Goal: Task Accomplishment & Management: Manage account settings

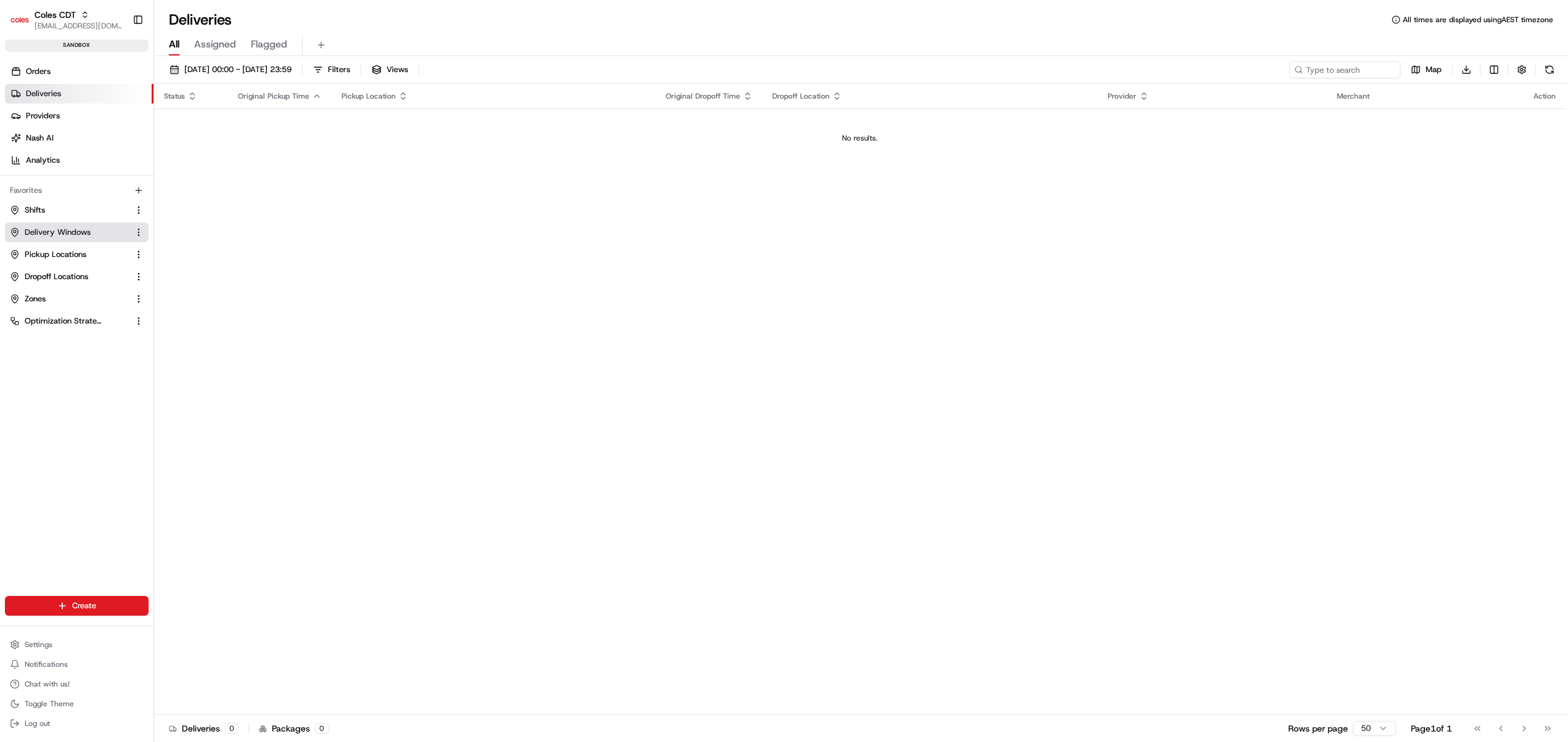
click at [63, 233] on span "Delivery Windows" at bounding box center [57, 232] width 66 height 11
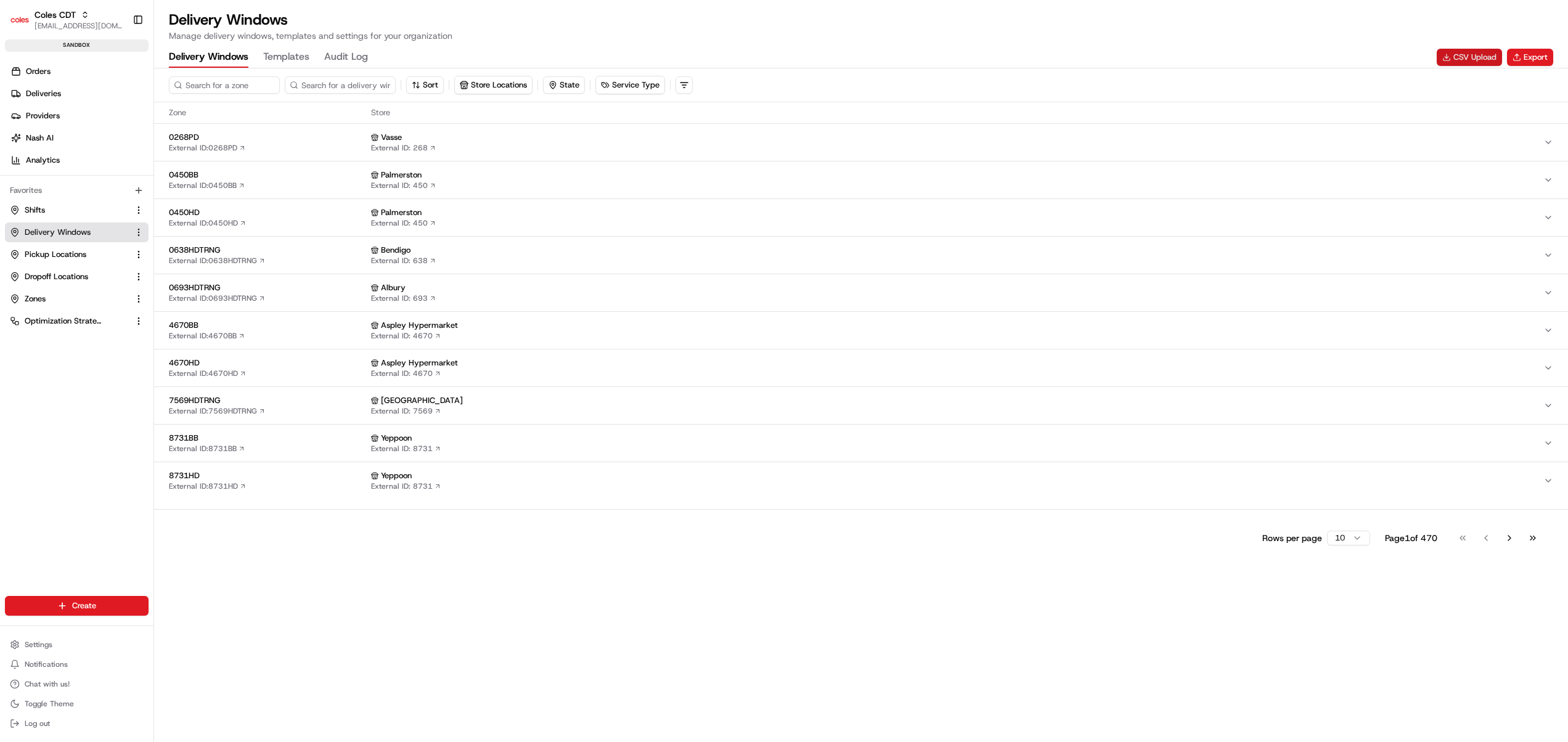
click at [1460, 61] on button "CSV Upload" at bounding box center [1470, 57] width 65 height 17
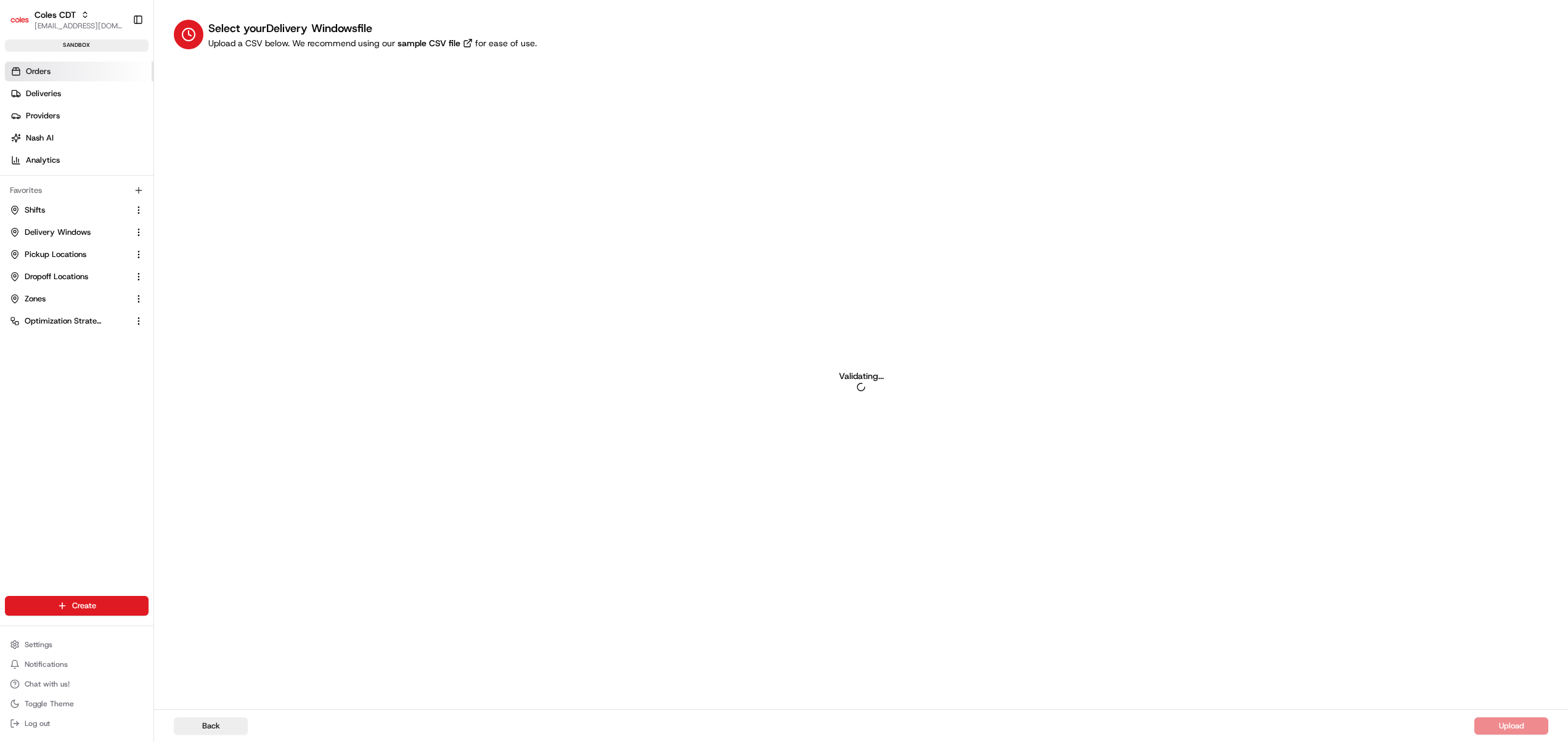
click at [15, 68] on icon at bounding box center [16, 68] width 7 height 3
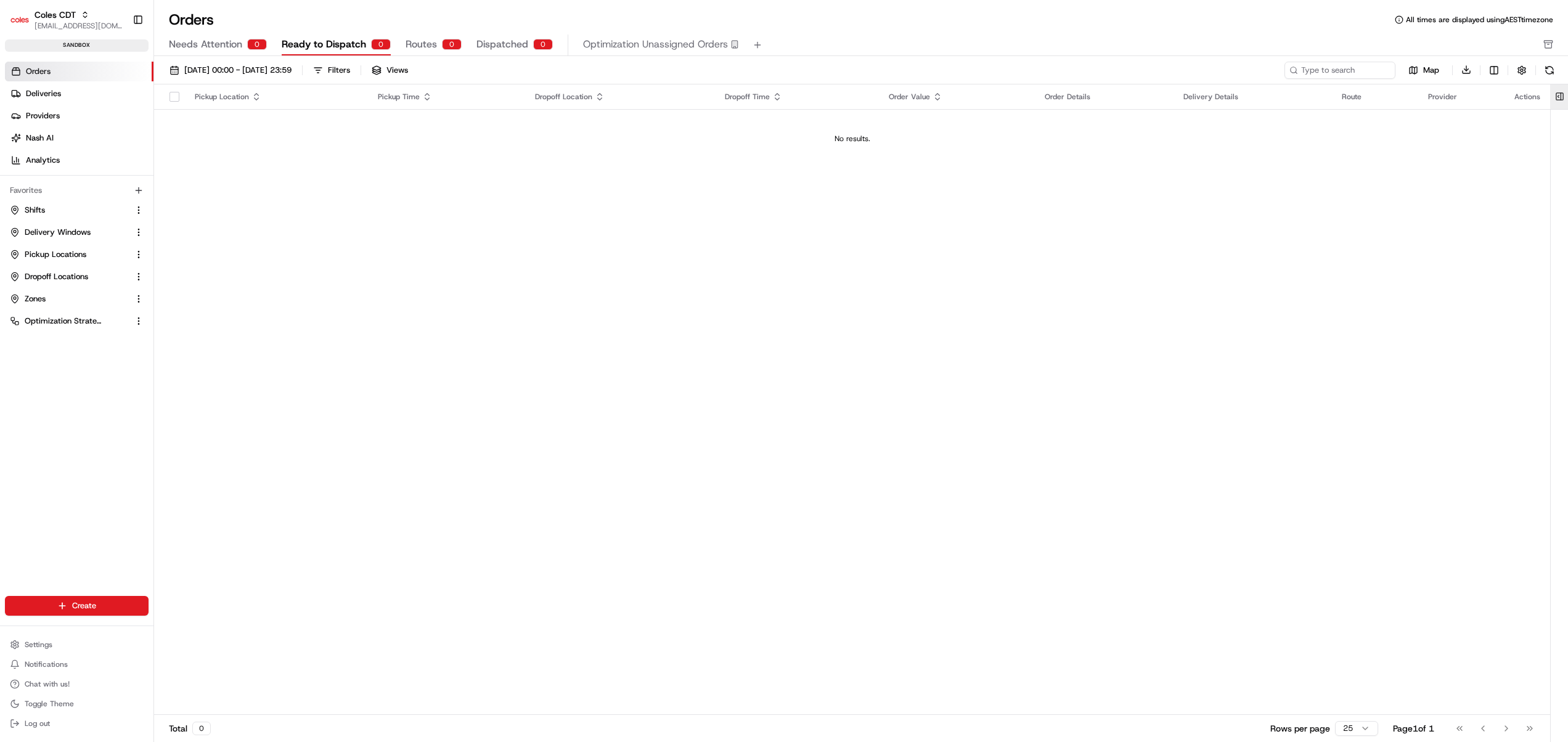
click at [1558, 97] on button at bounding box center [1560, 96] width 20 height 25
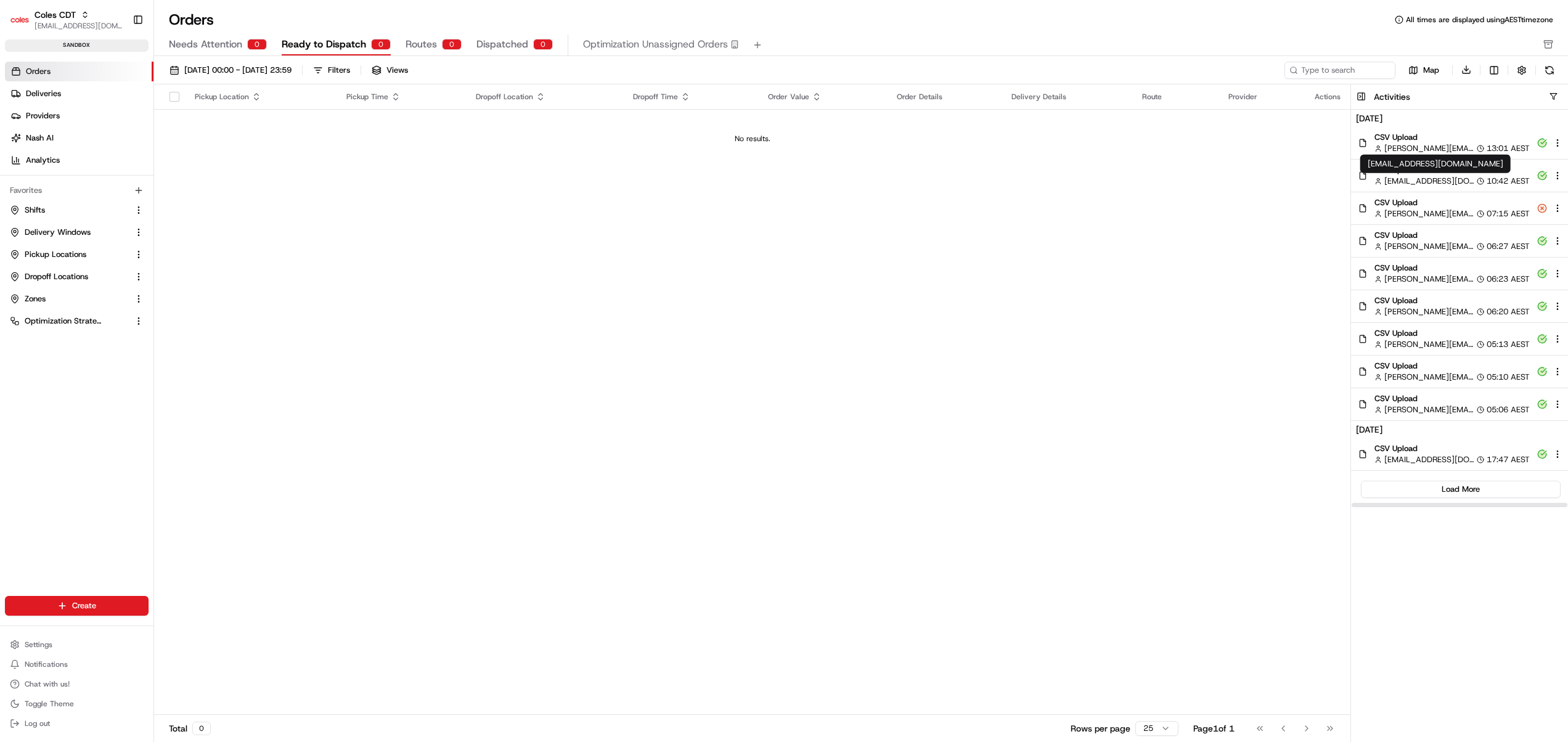
click at [1445, 176] on span "[EMAIL_ADDRESS][DOMAIN_NAME]" at bounding box center [1429, 181] width 90 height 11
click at [78, 235] on span "Delivery Windows" at bounding box center [57, 232] width 66 height 11
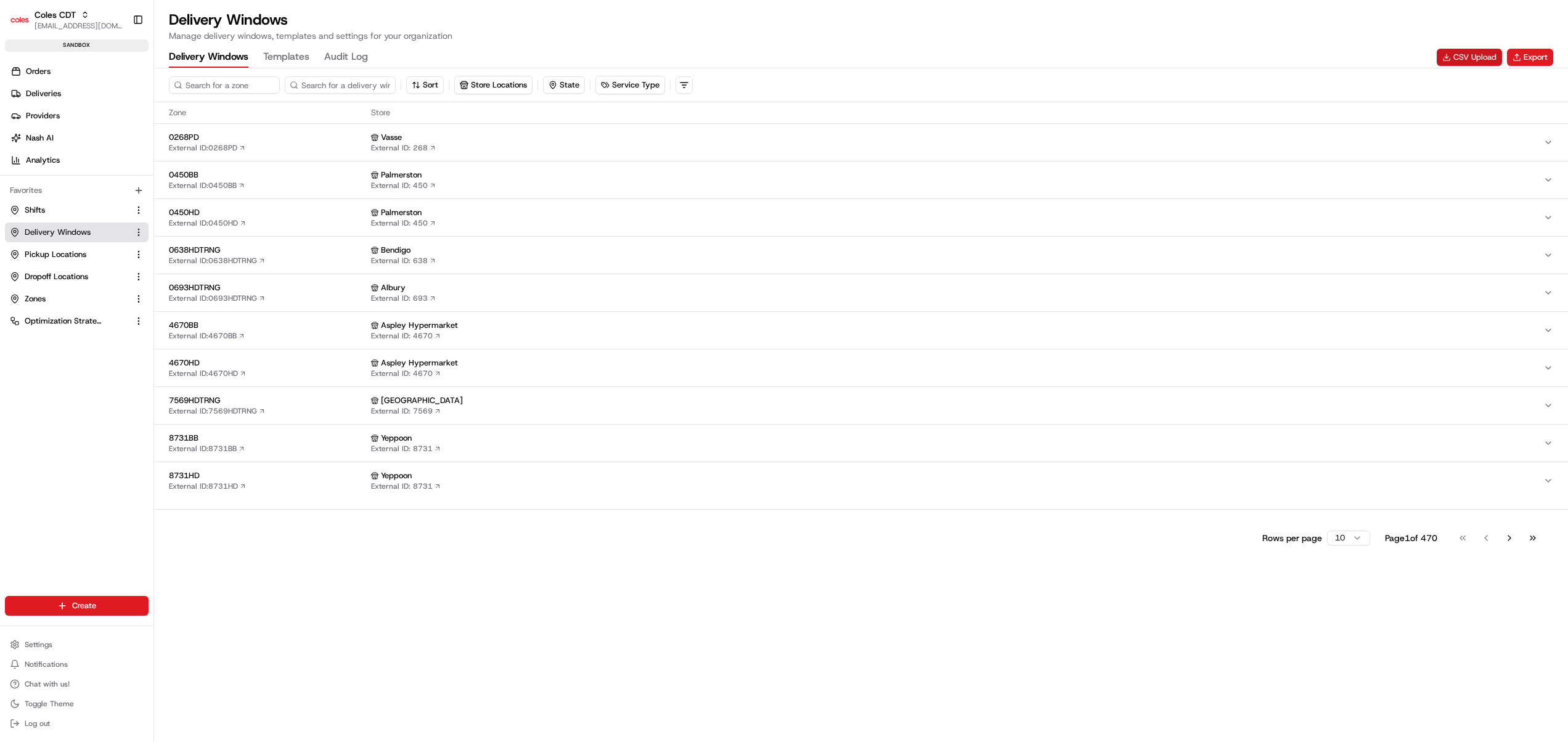
click at [1474, 53] on button "CSV Upload" at bounding box center [1470, 57] width 65 height 17
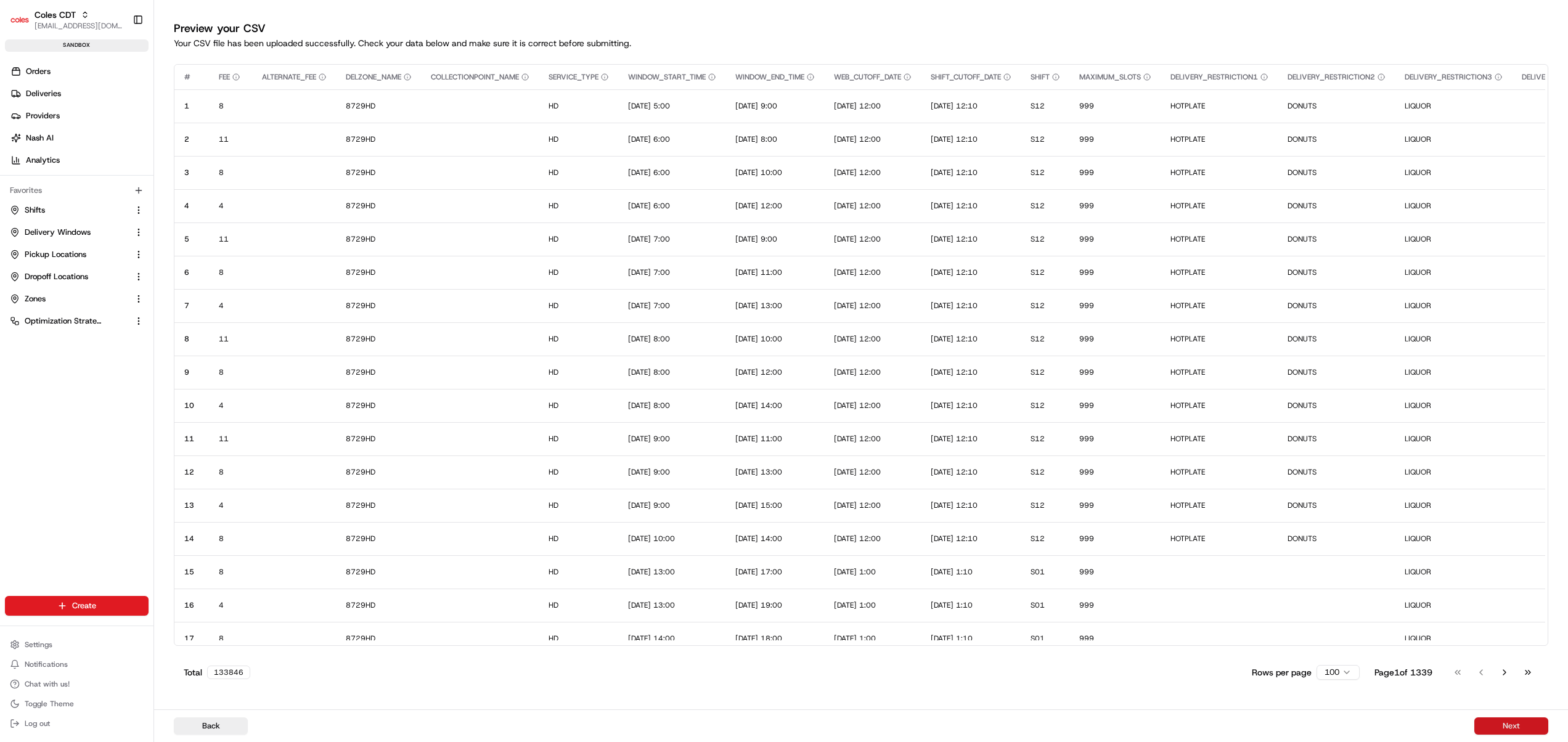
click at [1512, 727] on button "Next" at bounding box center [1511, 726] width 74 height 17
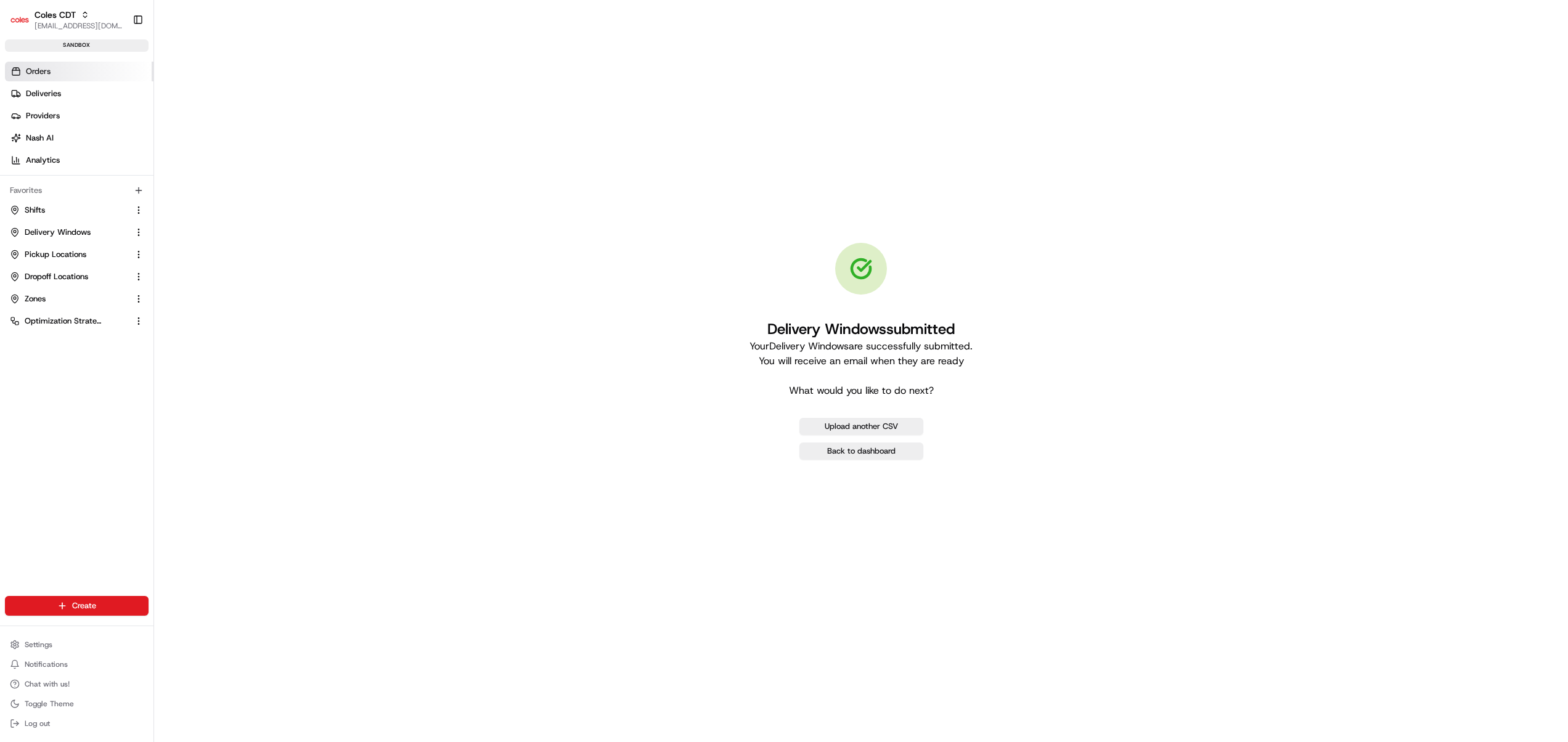
click at [70, 69] on link "Orders" at bounding box center [79, 72] width 149 height 20
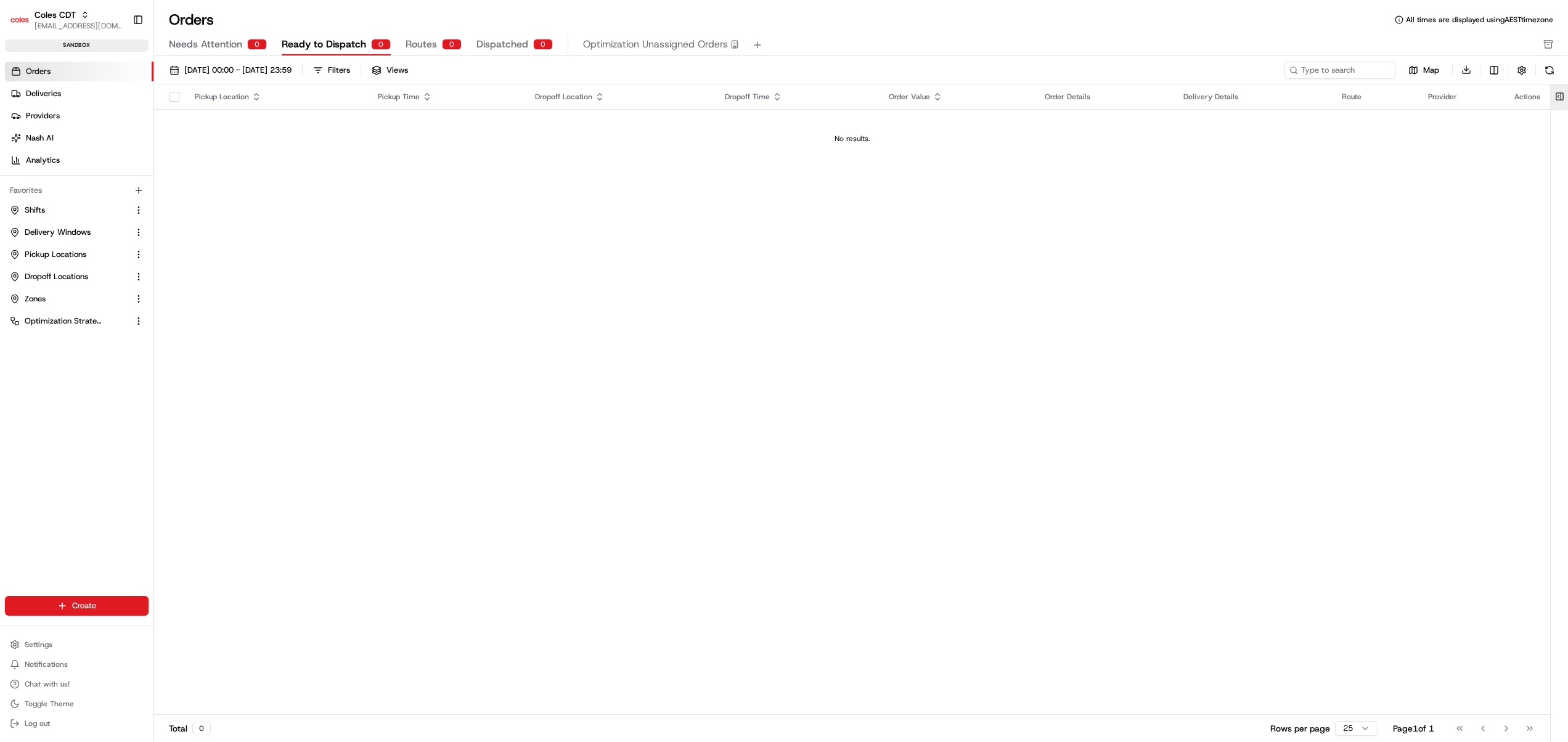
click at [1560, 96] on button at bounding box center [1560, 96] width 20 height 25
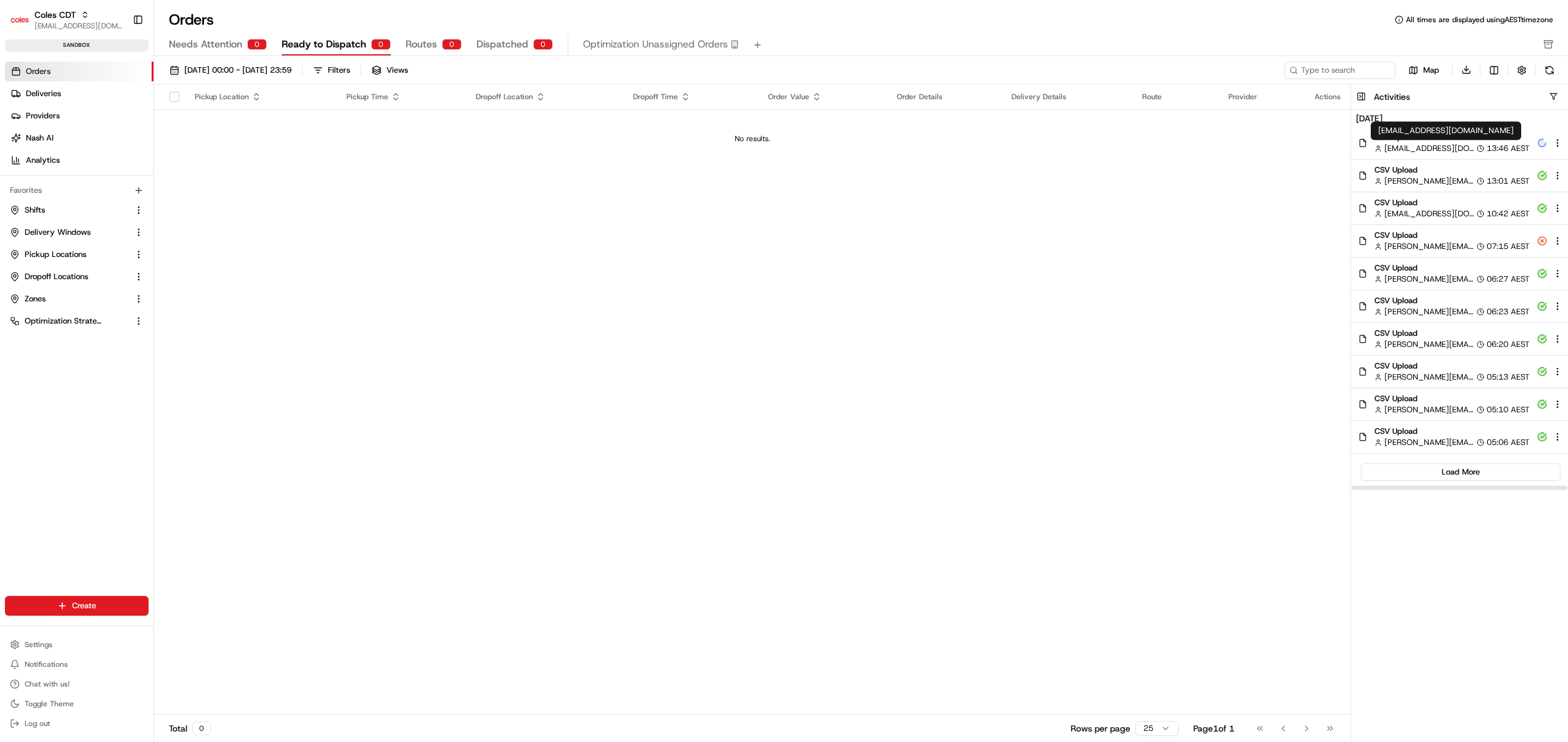
click at [1425, 143] on span "[EMAIL_ADDRESS][DOMAIN_NAME]" at bounding box center [1429, 149] width 90 height 11
click at [1433, 136] on div "srisudha.kurnool@coles.com.au srisudha.kurnool@coles.com.au" at bounding box center [1435, 131] width 151 height 18
click at [1417, 173] on div "harsh.seth@coles.com.au harsh.seth@coles.com.au" at bounding box center [1446, 163] width 151 height 18
click at [1040, 444] on div "Pickup Location Pickup Time Dropoff Location Dropoff Time Order Value Order Det…" at bounding box center [753, 400] width 1197 height 631
click at [1429, 172] on div "harsh.seth@coles.com.au harsh.seth@coles.com.au" at bounding box center [1446, 163] width 151 height 18
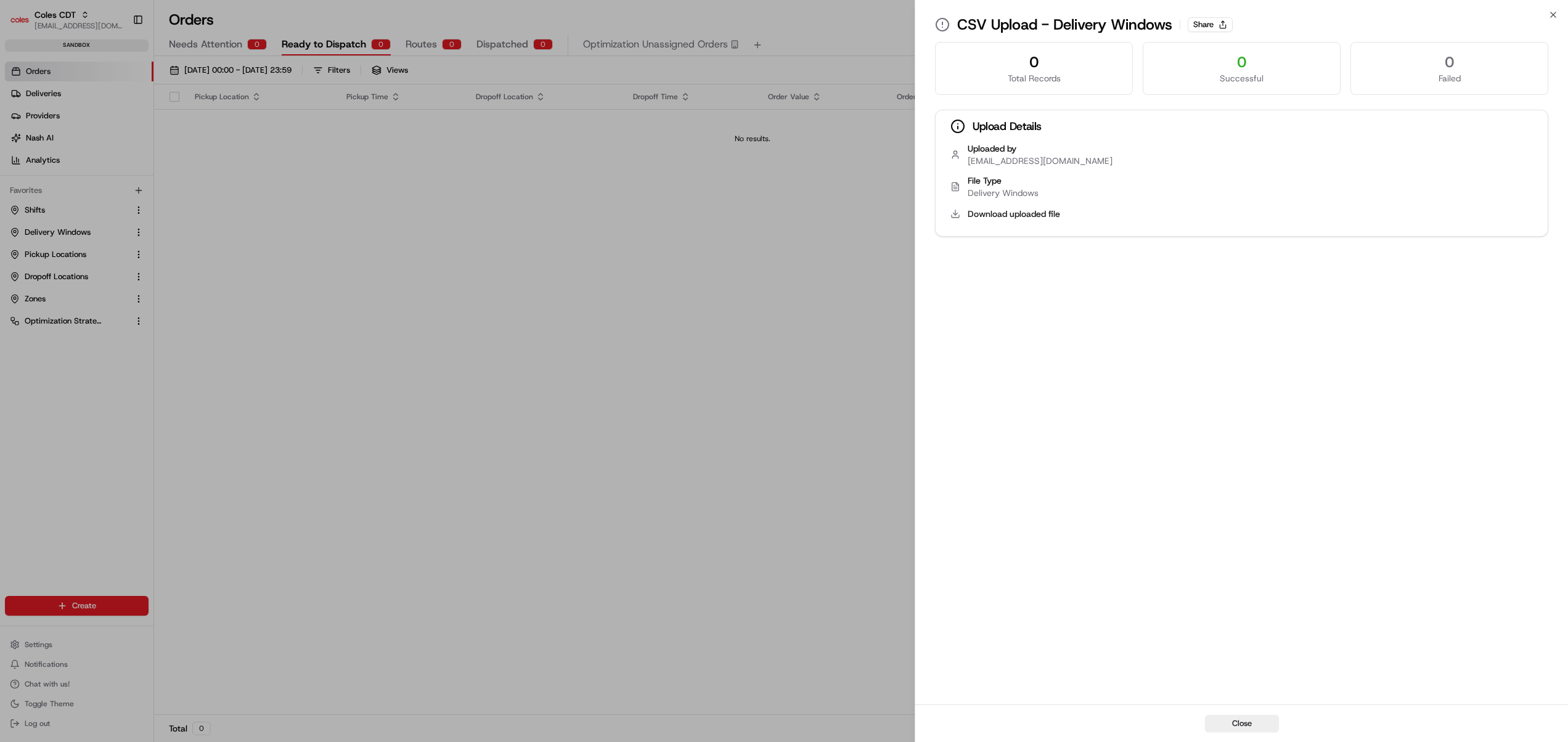
click at [1547, 11] on div "Close CSV Upload - Delivery Windows Share 0 Total Records 0 Successful 0 Failed…" at bounding box center [1241, 371] width 654 height 742
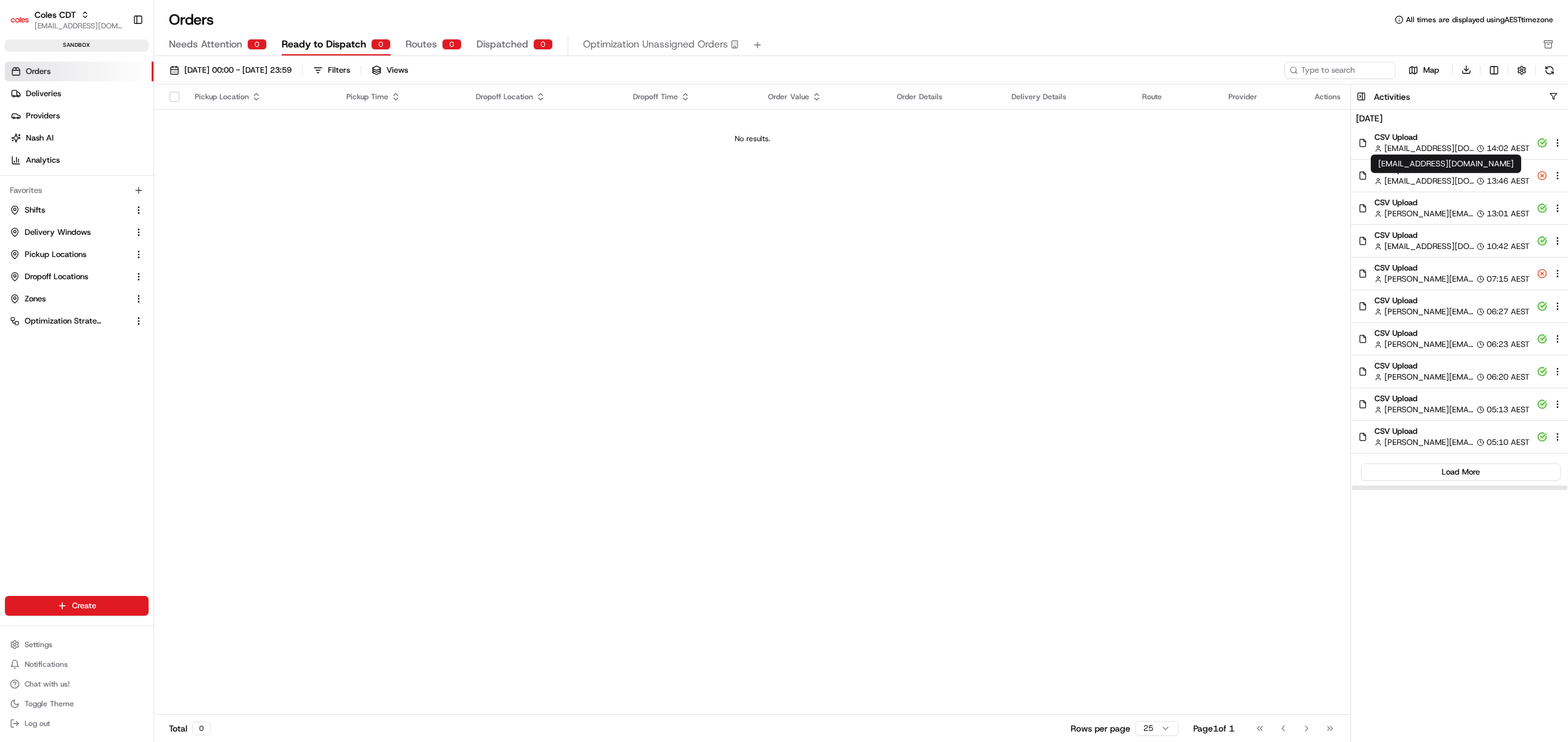
click at [1413, 176] on span "[EMAIL_ADDRESS][DOMAIN_NAME]" at bounding box center [1429, 181] width 90 height 11
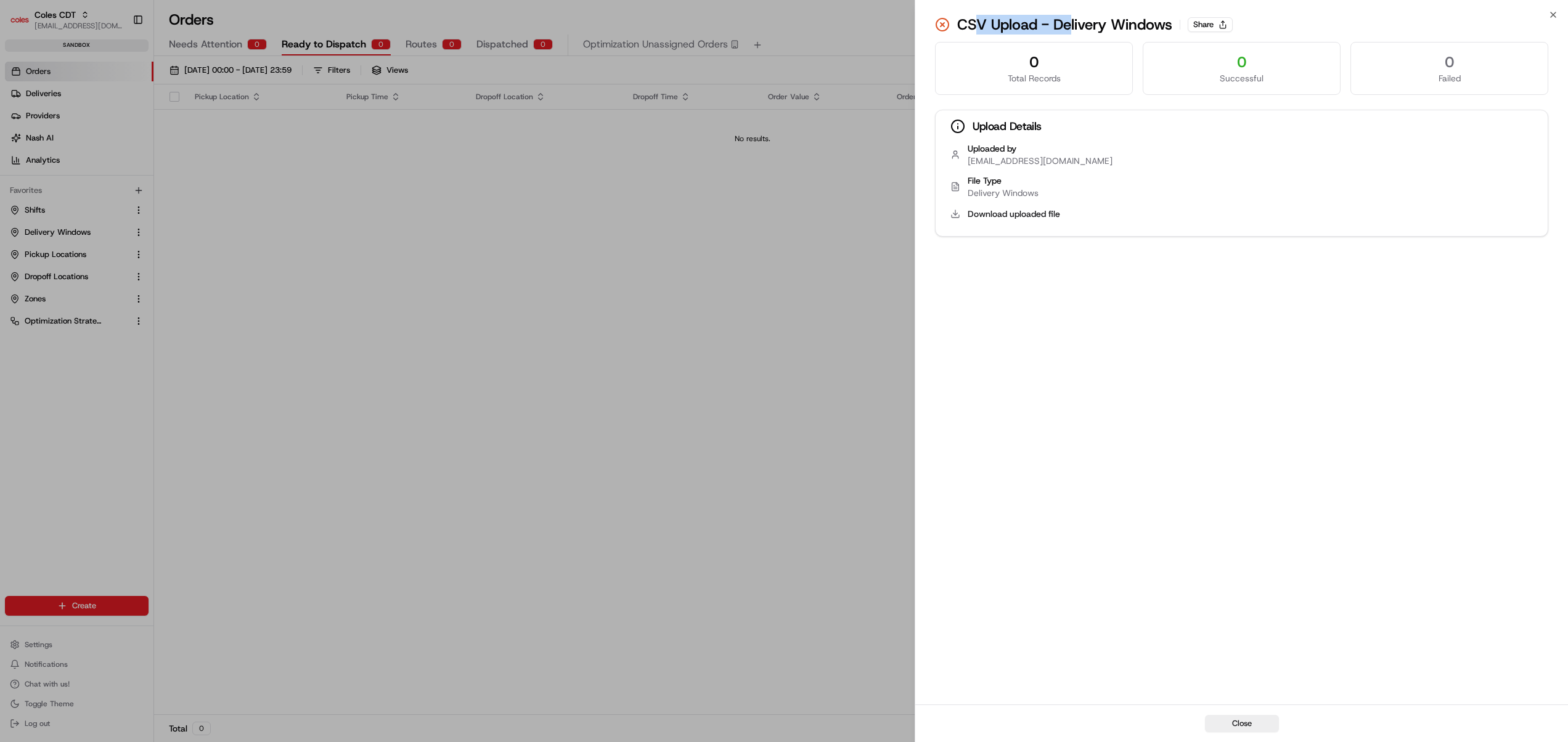
drag, startPoint x: 972, startPoint y: 25, endPoint x: 1071, endPoint y: 30, distance: 99.1
click at [1071, 30] on div "CSV Upload - Delivery Windows Share" at bounding box center [1242, 25] width 614 height 20
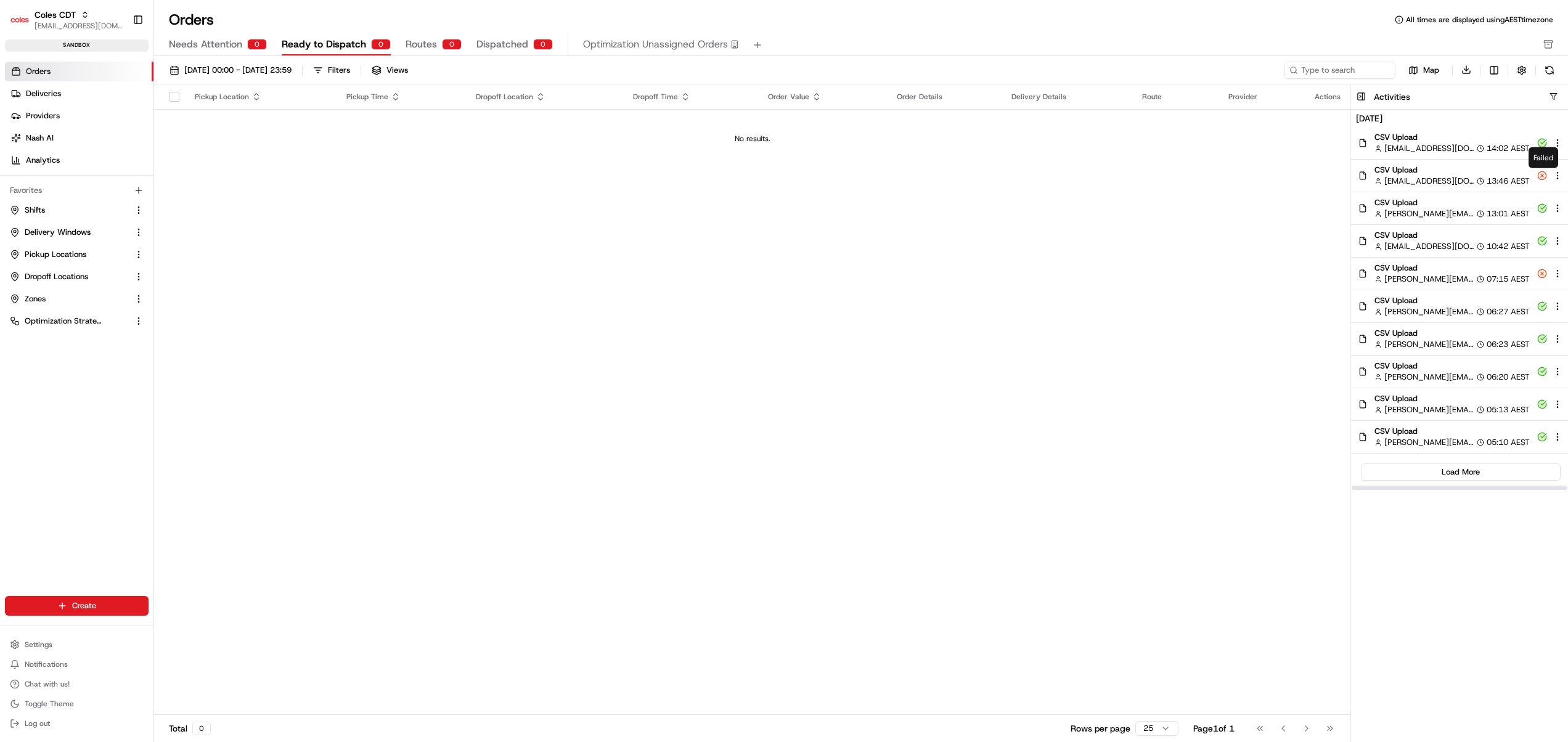
click at [1543, 176] on circle at bounding box center [1542, 175] width 8 height 8
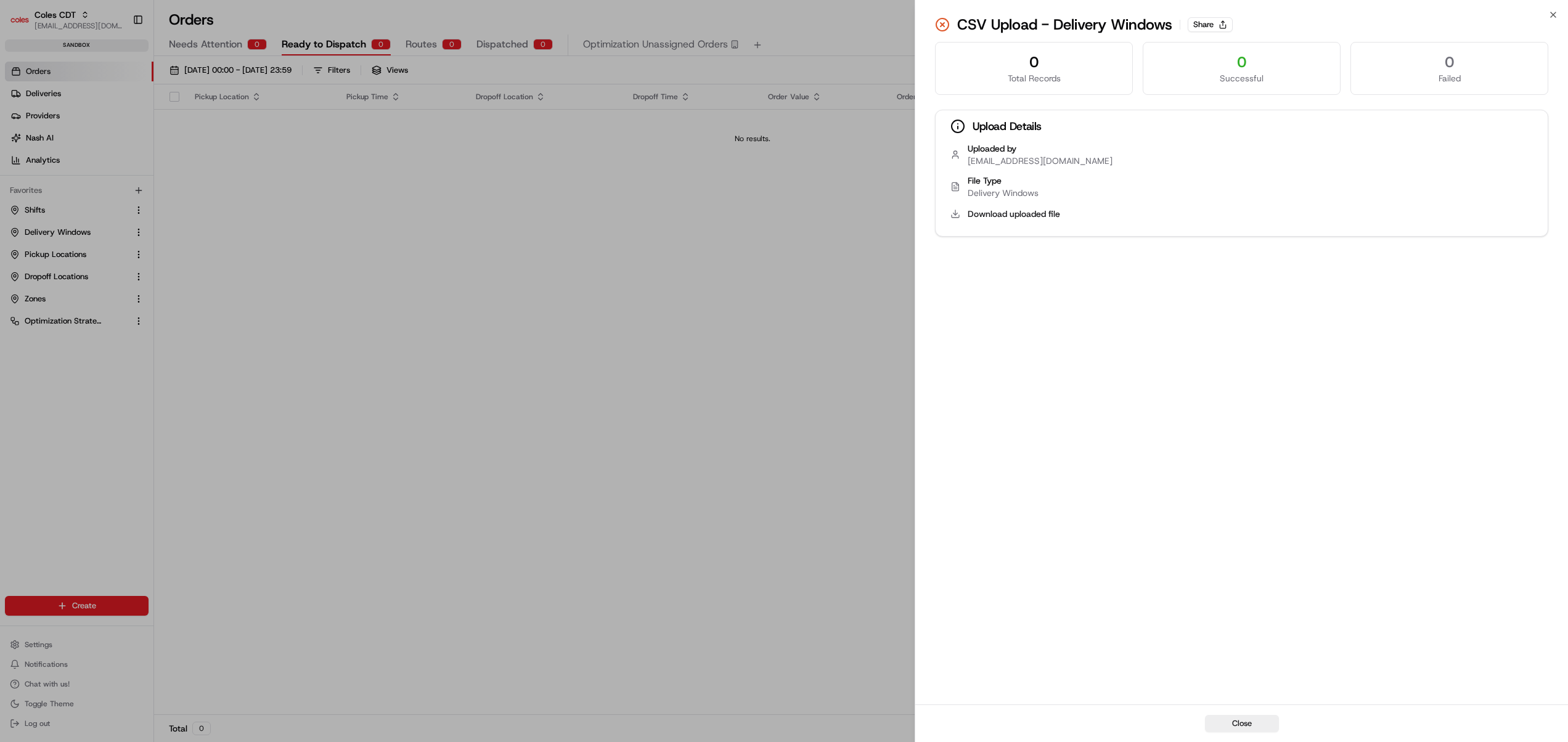
click at [1237, 66] on div "0" at bounding box center [1241, 63] width 177 height 20
click at [1114, 358] on div "0 Total Records 0 Successful 0 Failed Upload Details Uploaded by harsh.seth@col…" at bounding box center [1241, 371] width 653 height 666
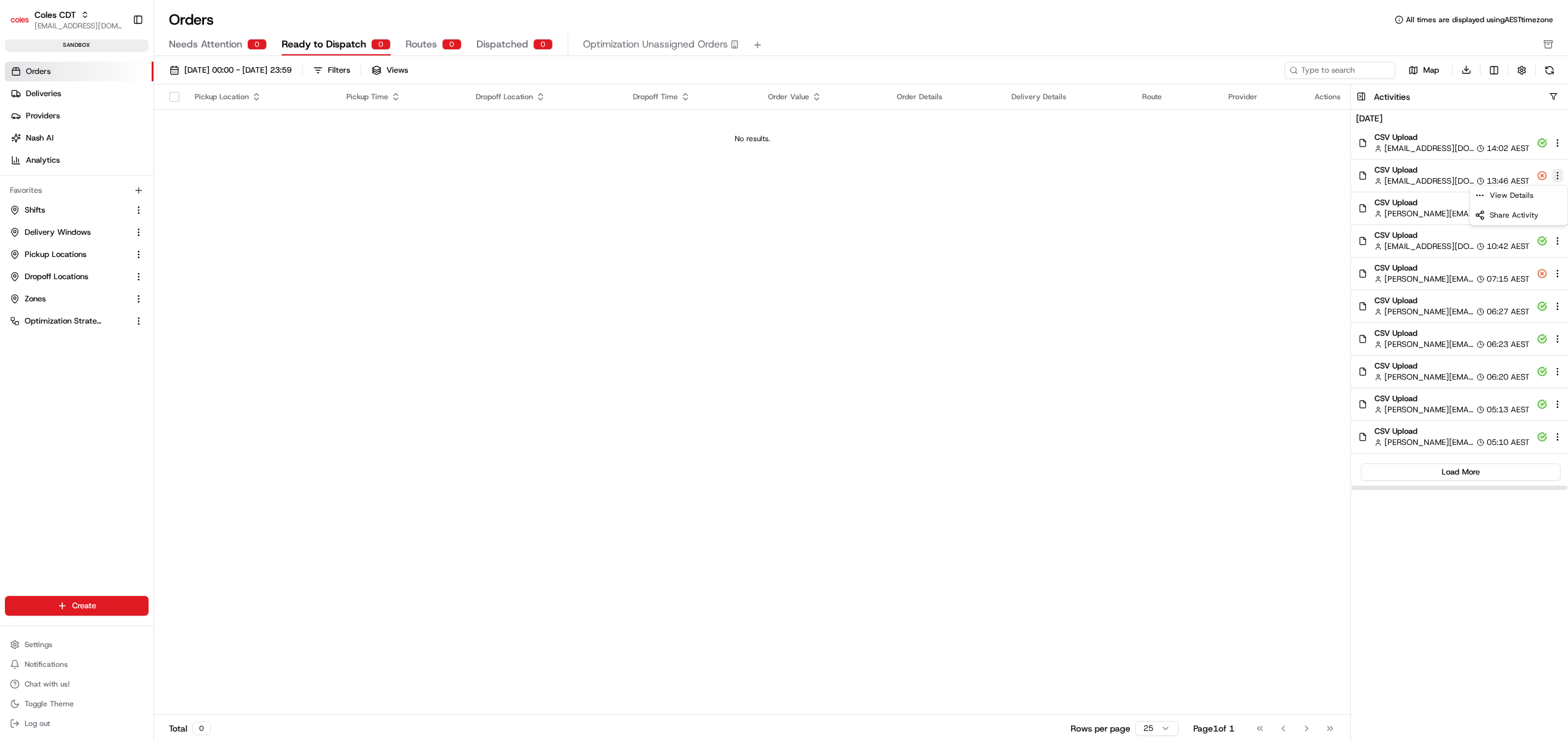
click at [1557, 173] on html "Coles CDT harsh.seth@coles.com.au Toggle Sidebar sandbox Orders Deliveries Prov…" at bounding box center [784, 371] width 1568 height 742
click at [1500, 196] on span "View Details" at bounding box center [1512, 195] width 44 height 10
click at [1562, 175] on html "Coles CDT harsh.seth@coles.com.au Toggle Sidebar sandbox Orders Deliveries Prov…" at bounding box center [784, 371] width 1568 height 742
click at [1499, 220] on span "Share Activity" at bounding box center [1514, 215] width 49 height 10
click at [1561, 173] on html "Coles CDT harsh.seth@coles.com.au Toggle Sidebar sandbox Orders Deliveries Prov…" at bounding box center [784, 371] width 1568 height 742
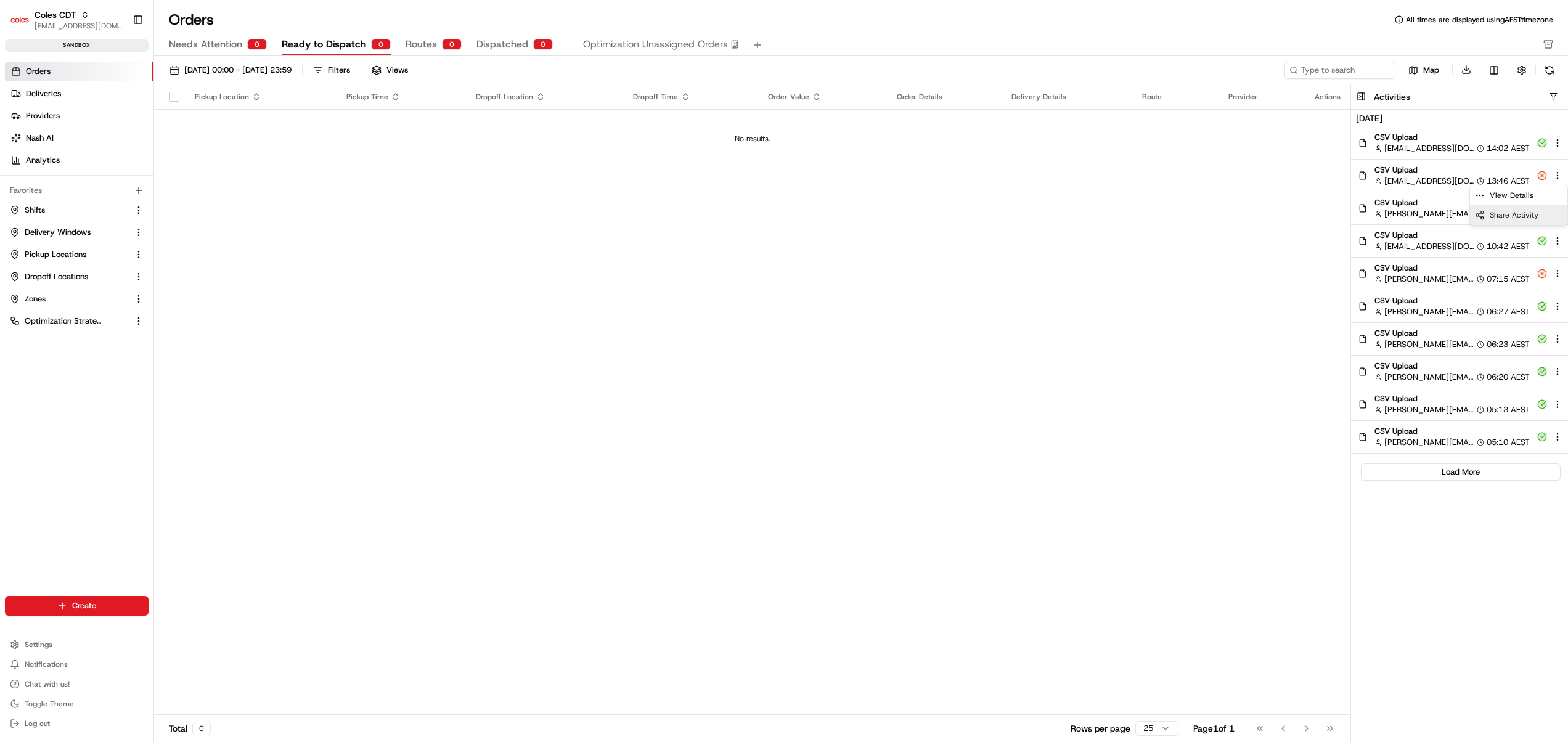
click at [1508, 214] on span "Share Activity" at bounding box center [1514, 215] width 49 height 10
click at [51, 228] on span "Delivery Windows" at bounding box center [57, 232] width 66 height 11
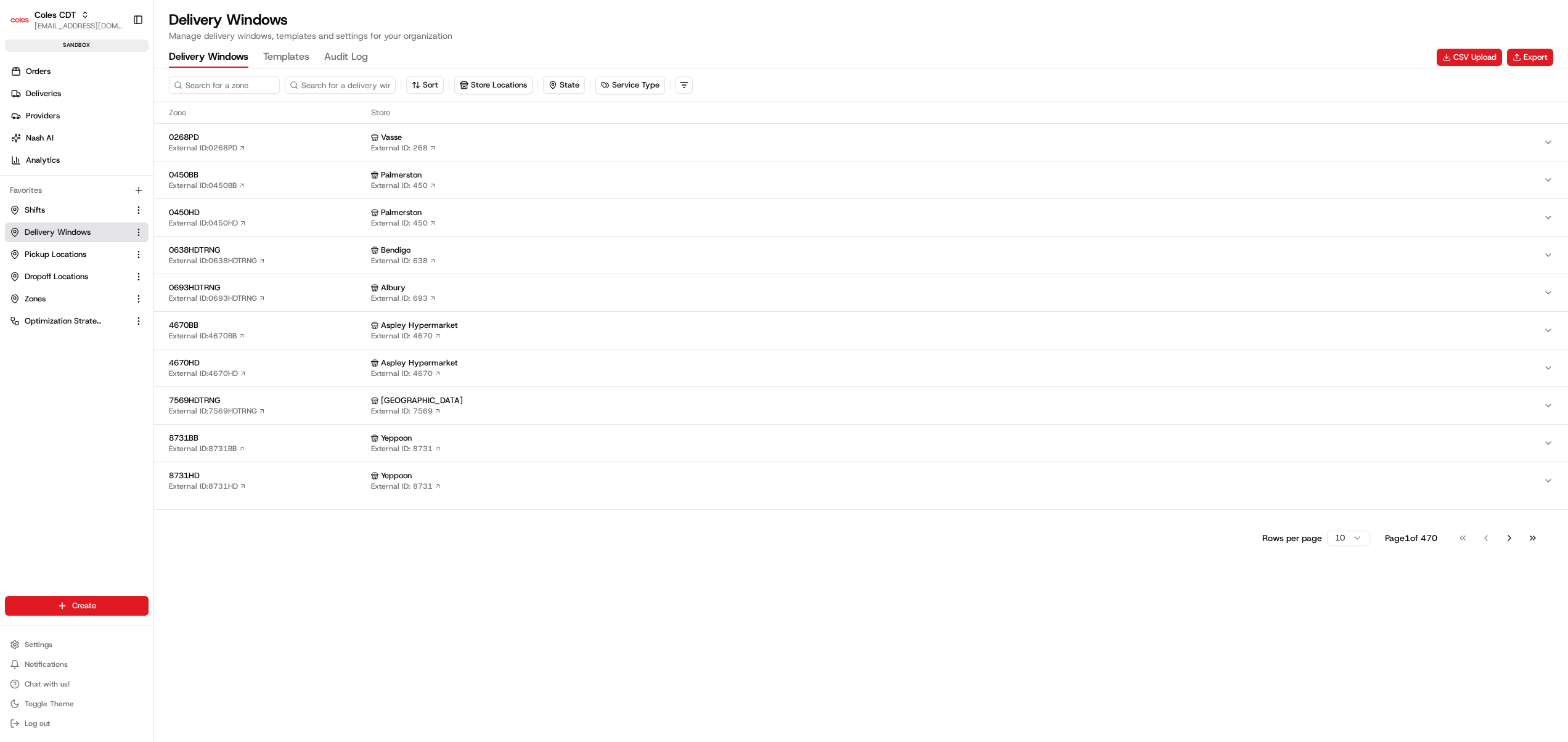
click at [1031, 676] on div "Sort Store Locations State Service Type Zone Store 0268PD External ID: 0268PD V…" at bounding box center [861, 405] width 1414 height 674
click at [1527, 57] on button "Export" at bounding box center [1530, 57] width 46 height 17
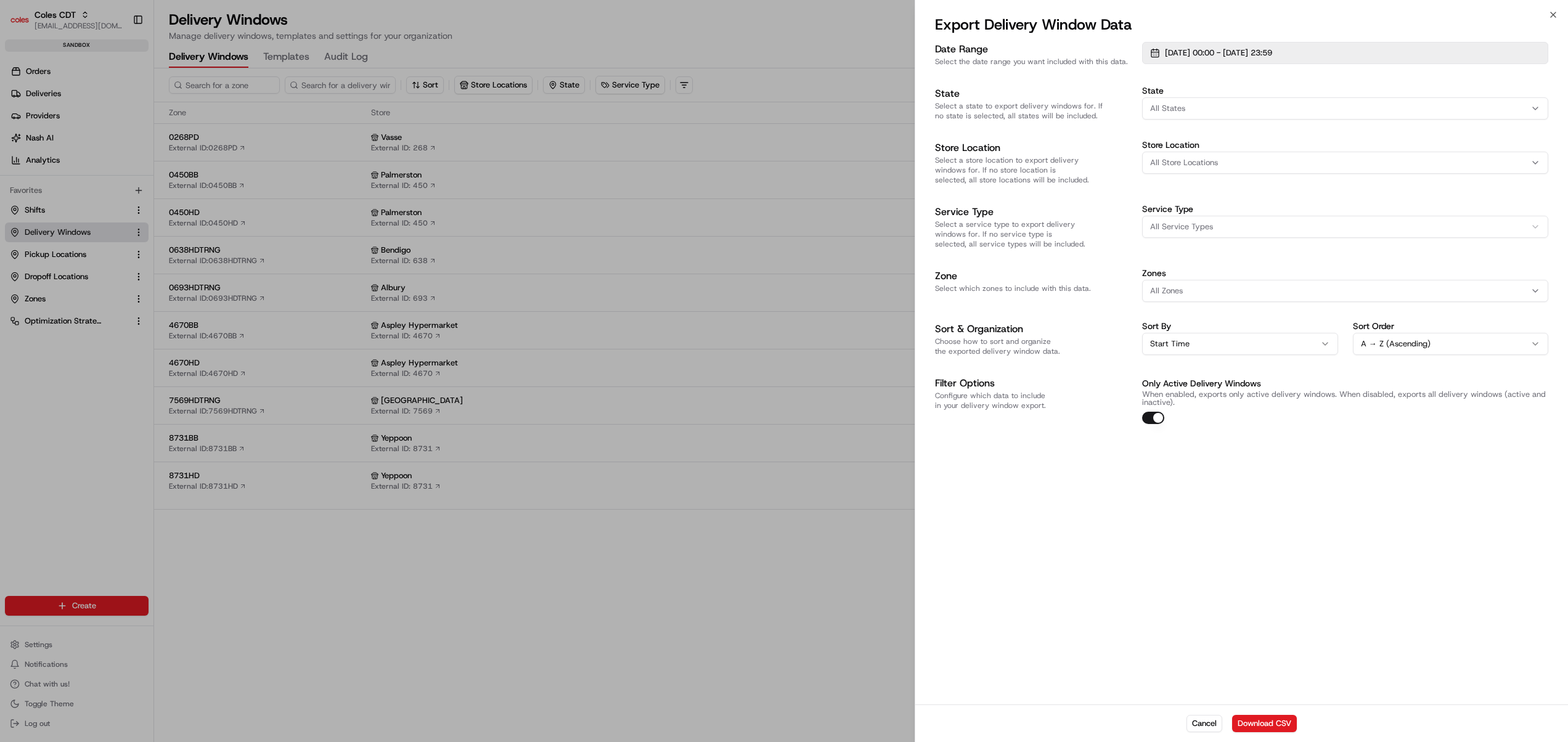
click at [1258, 48] on span "[DATE] 00:00 - [DATE] 23:59" at bounding box center [1218, 53] width 107 height 11
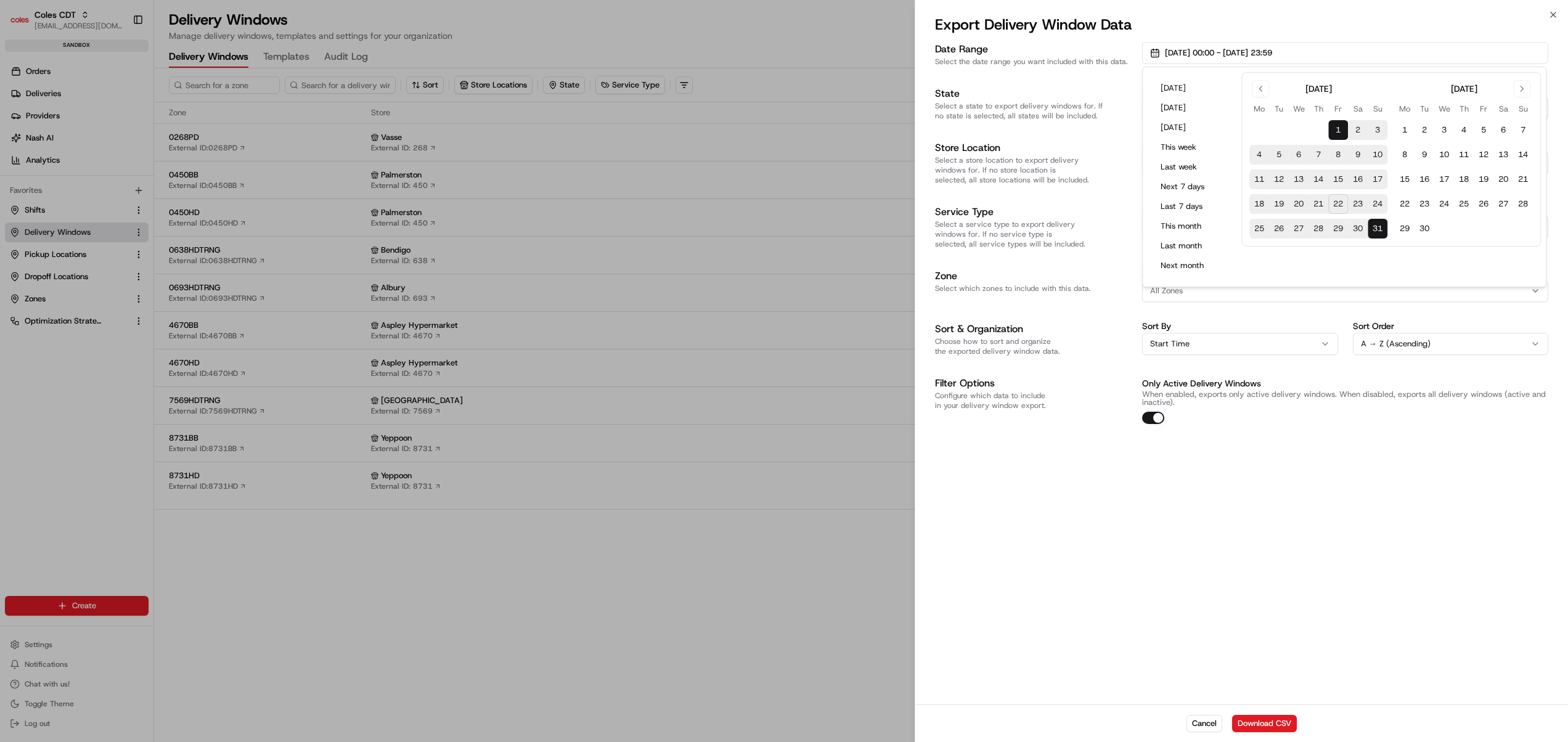
click at [1264, 223] on button "25" at bounding box center [1259, 229] width 20 height 20
click at [1448, 204] on button "24" at bounding box center [1445, 204] width 20 height 20
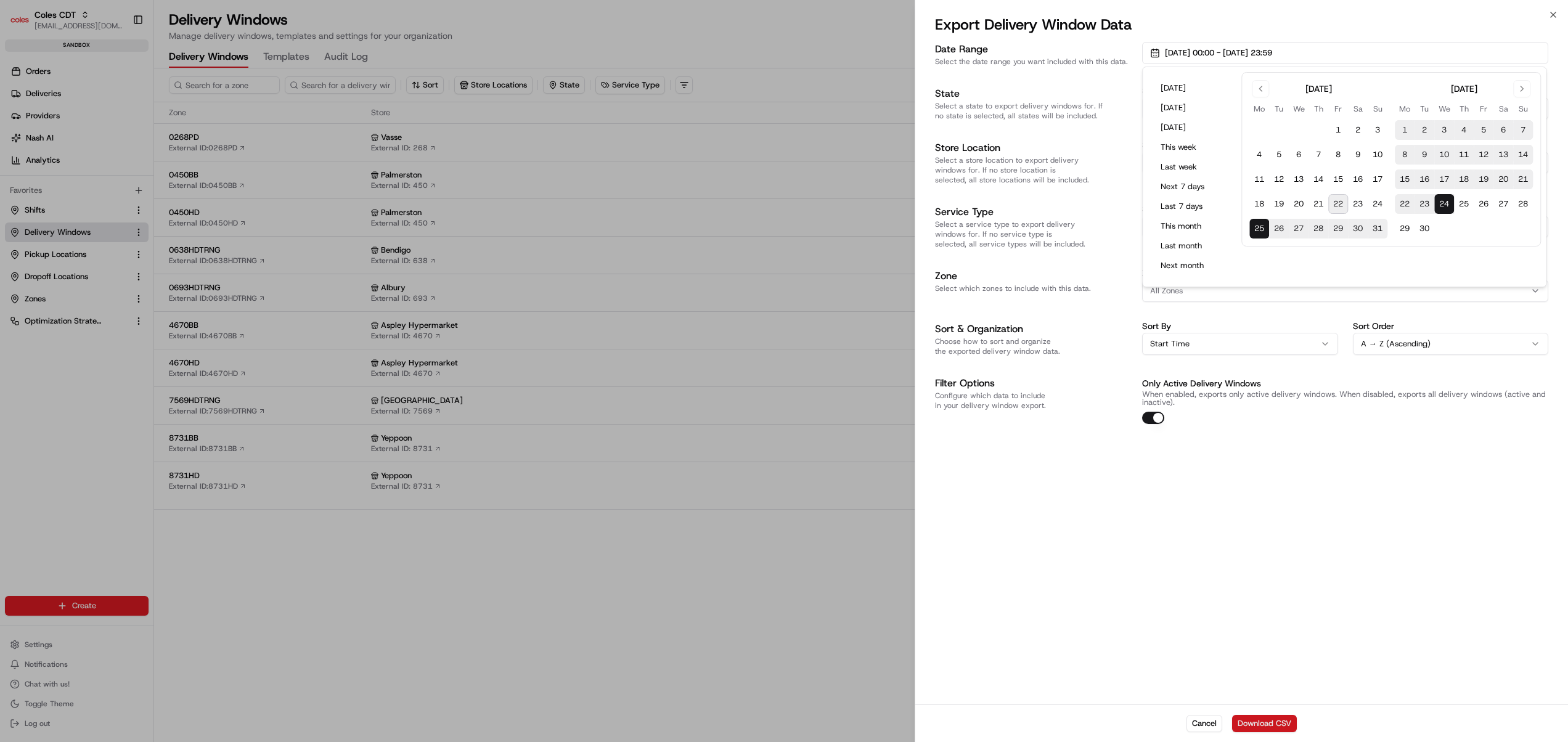
click at [1267, 726] on button "Download CSV" at bounding box center [1264, 724] width 64 height 17
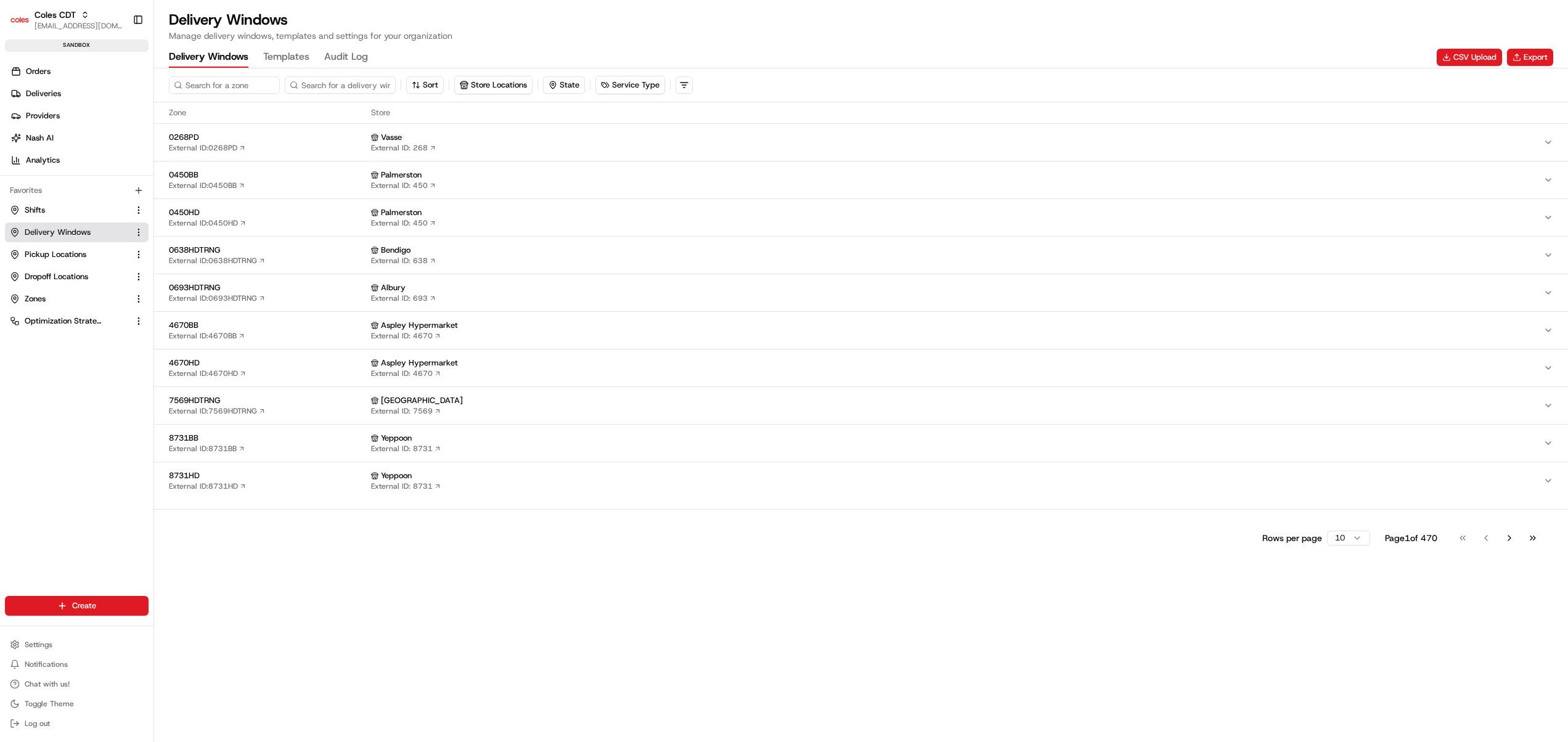
click at [947, 31] on div "Delivery Windows Manage delivery windows, templates and settings for your organ…" at bounding box center [861, 25] width 1385 height 32
click at [1529, 53] on button "Export" at bounding box center [1530, 57] width 46 height 17
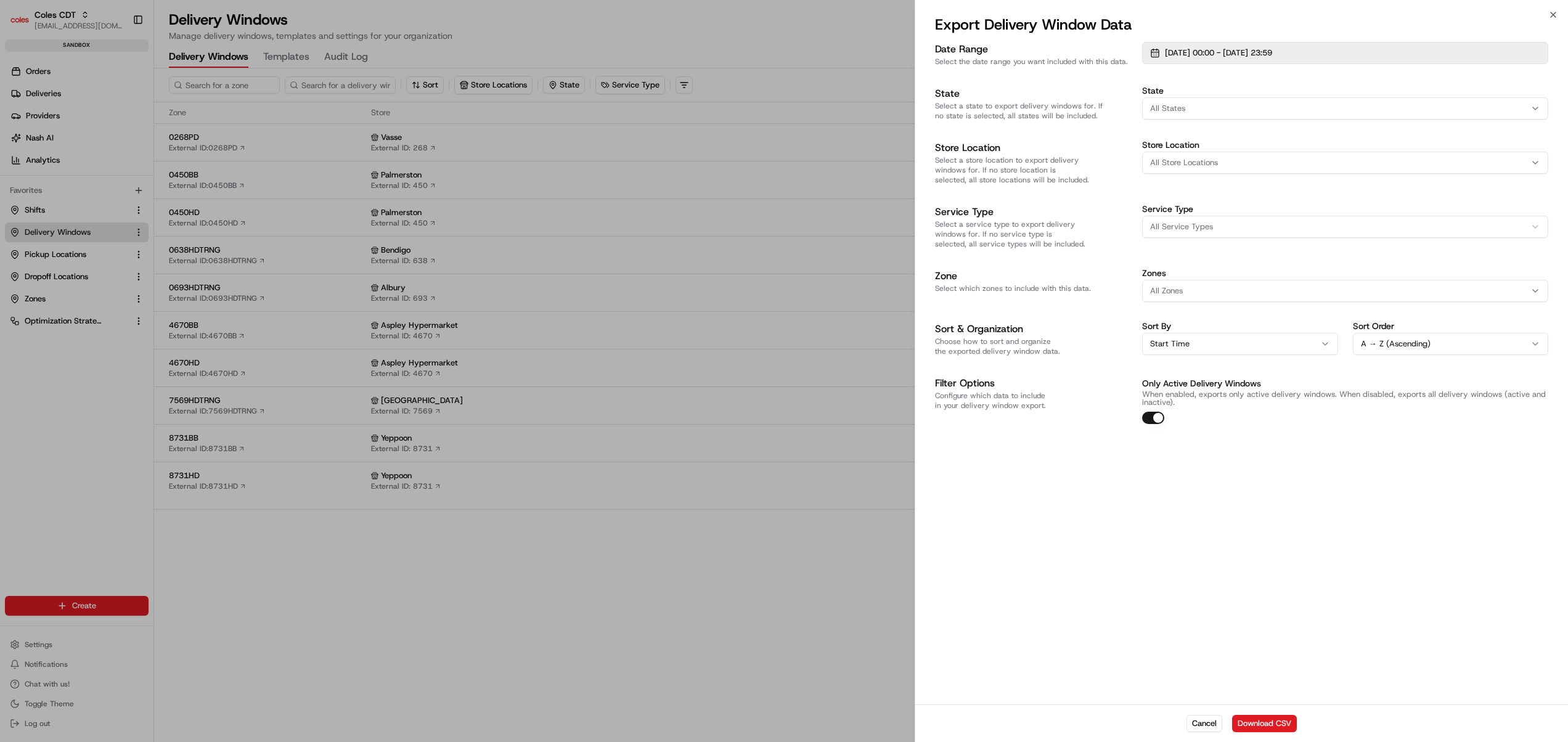
click at [1254, 55] on span "25/08/2025 00:00 - 24/09/2025 23:59" at bounding box center [1218, 53] width 107 height 11
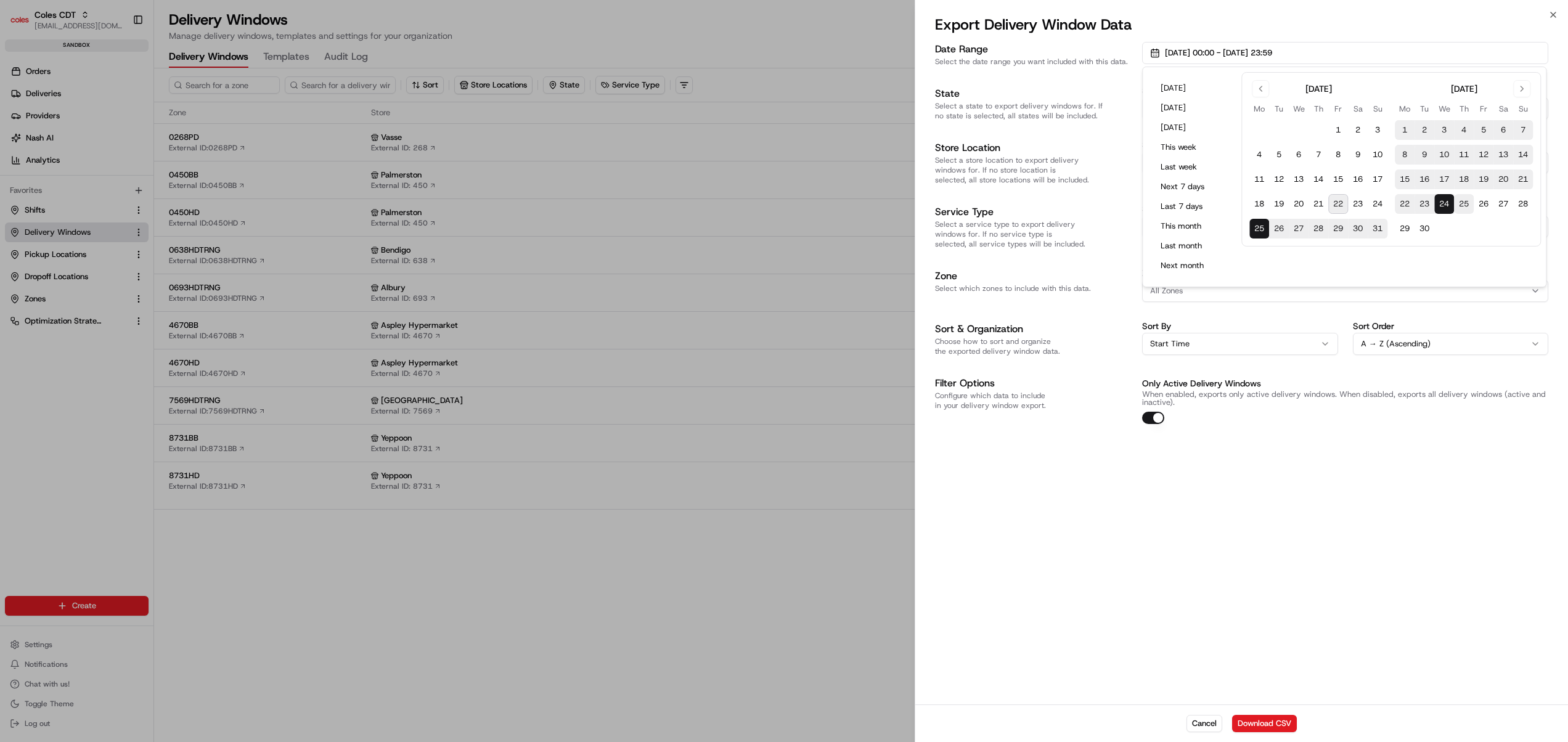
click at [1460, 195] on button "25" at bounding box center [1464, 204] width 20 height 20
click at [1487, 540] on div "Date Range Select the date range you want included with this data. 25/09/2025 0…" at bounding box center [1241, 371] width 653 height 666
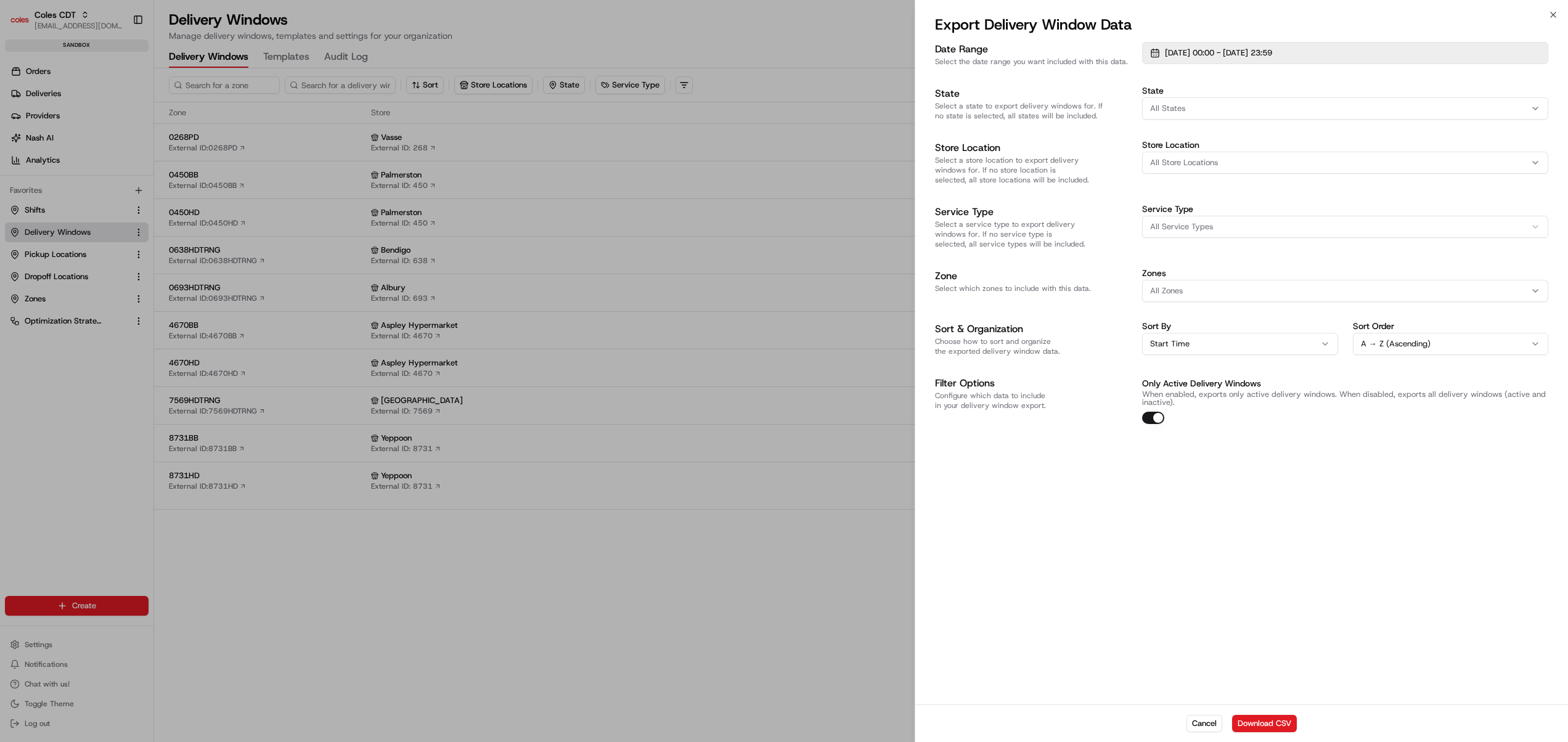
click at [1352, 55] on button "25/09/2025 00:00 - 25/09/2025 23:59" at bounding box center [1345, 53] width 406 height 22
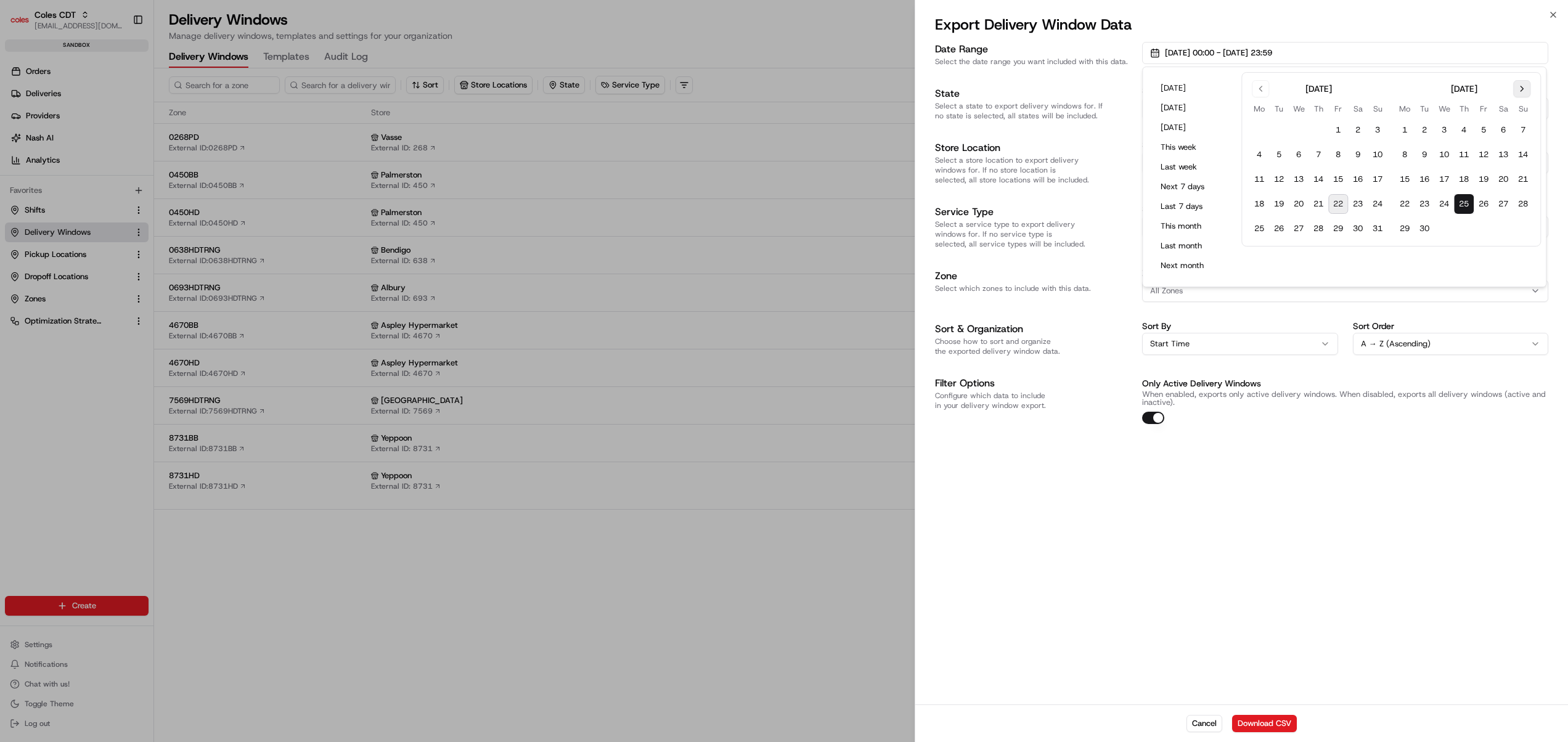
click at [1527, 85] on button "Go to next month" at bounding box center [1522, 88] width 17 height 17
click at [1484, 201] on button "24" at bounding box center [1484, 204] width 20 height 20
click at [1477, 479] on div "Date Range Select the date range you want included with this data. 25/09/2025 0…" at bounding box center [1241, 371] width 653 height 666
click at [1279, 723] on button "Download CSV" at bounding box center [1264, 724] width 64 height 17
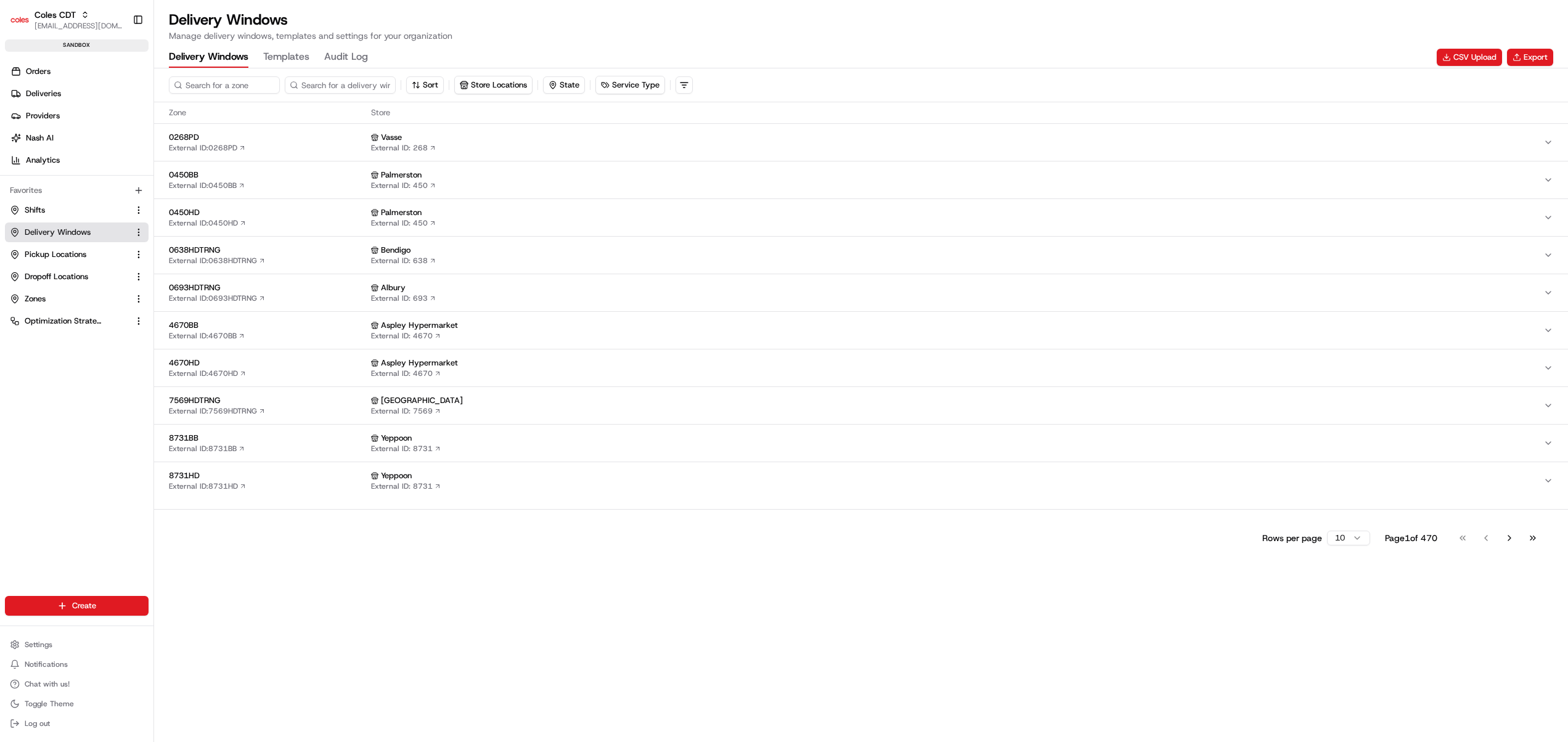
click at [796, 28] on div "Delivery Windows Manage delivery windows, templates and settings for your organ…" at bounding box center [861, 25] width 1385 height 32
click at [1519, 53] on button "Export" at bounding box center [1530, 57] width 46 height 17
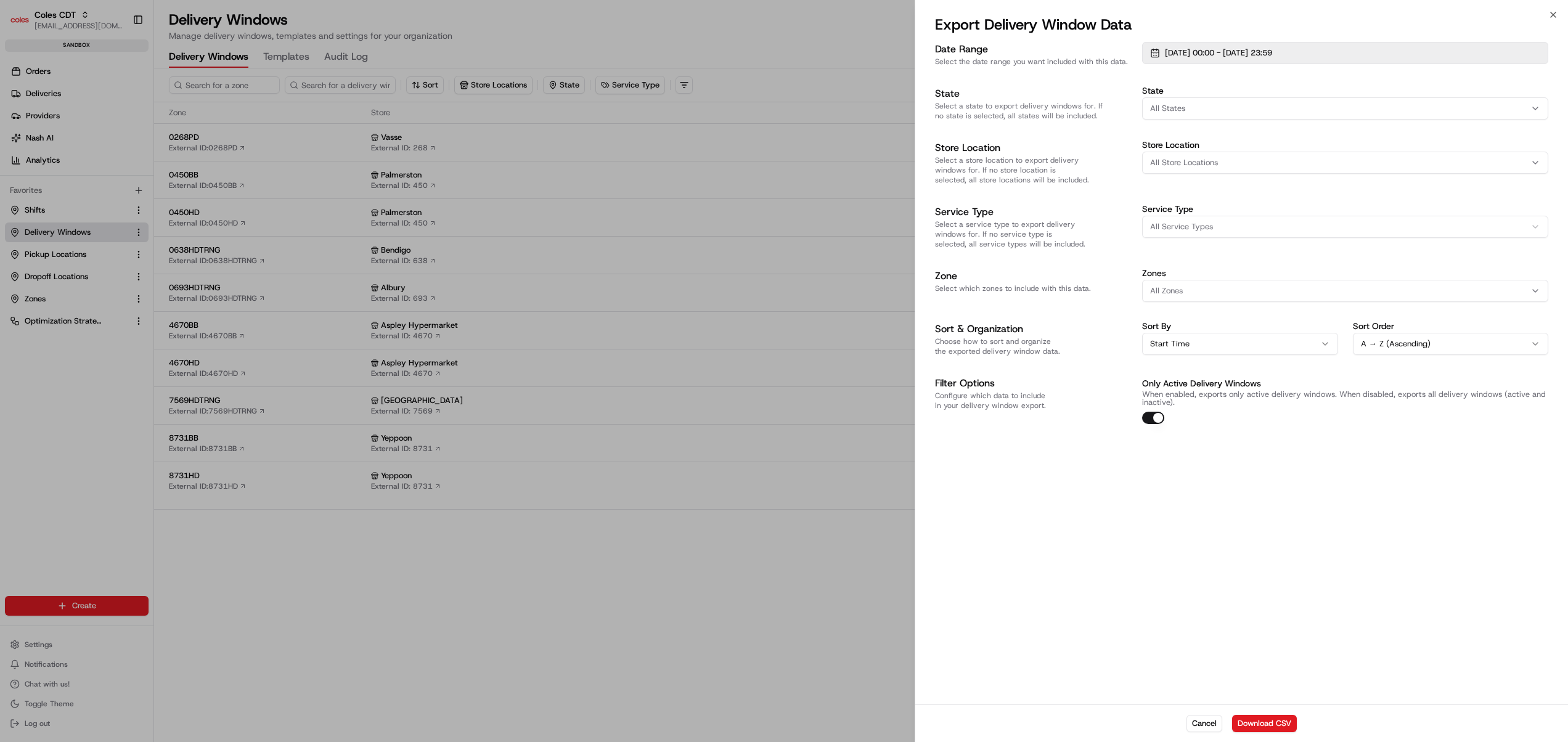
click at [1345, 47] on button "25/09/2025 00:00 - 24/10/2025 23:59" at bounding box center [1345, 53] width 406 height 22
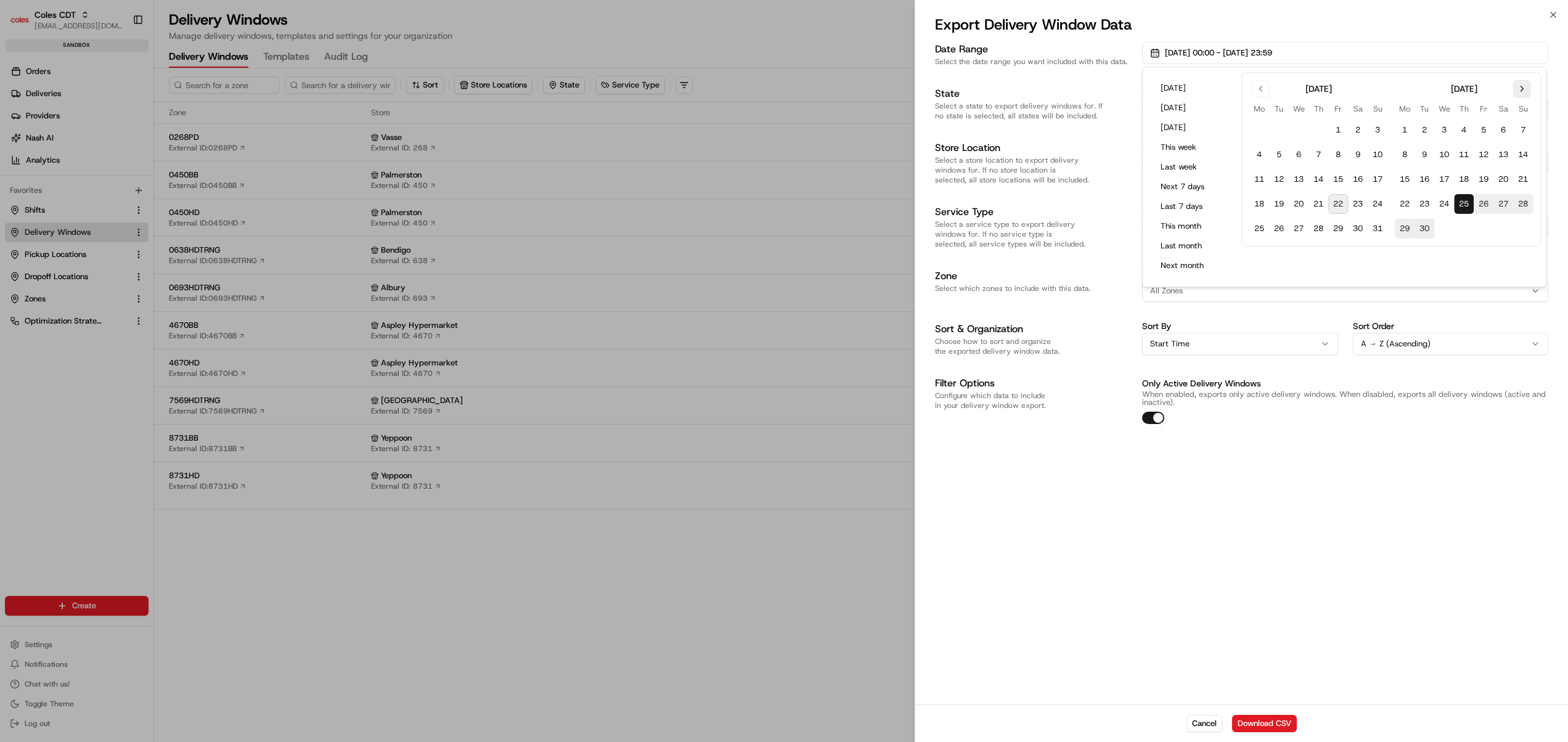
click at [1525, 92] on button "Go to next month" at bounding box center [1522, 88] width 17 height 17
click at [1510, 206] on button "25" at bounding box center [1504, 204] width 20 height 20
click at [1524, 87] on button "Go to next month" at bounding box center [1522, 88] width 17 height 17
click at [1408, 228] on button "24" at bounding box center [1405, 229] width 20 height 20
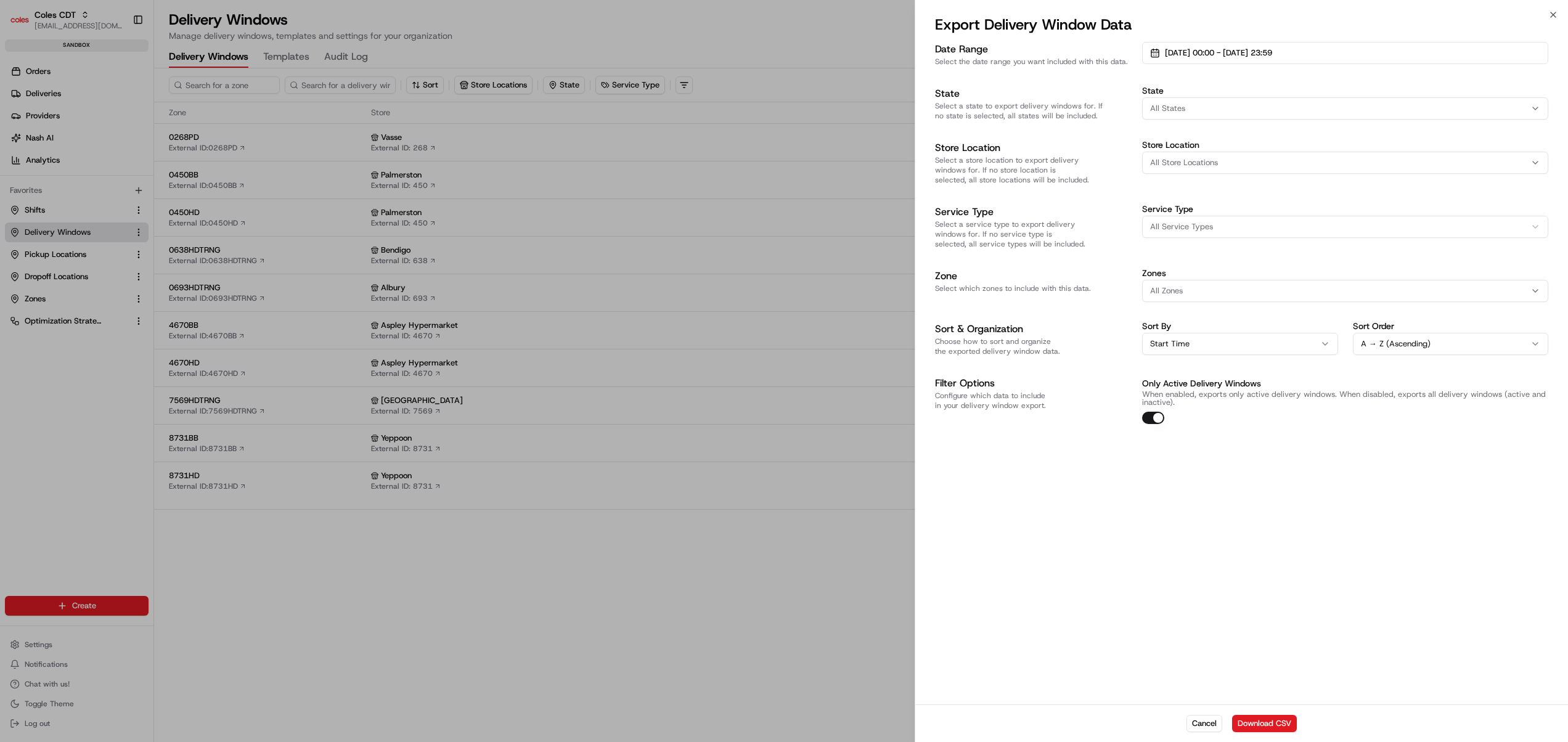
click at [1345, 490] on div "Date Range Select the date range you want included with this data. 25/10/2025 0…" at bounding box center [1241, 371] width 653 height 666
click at [1274, 721] on button "Download CSV" at bounding box center [1264, 724] width 64 height 17
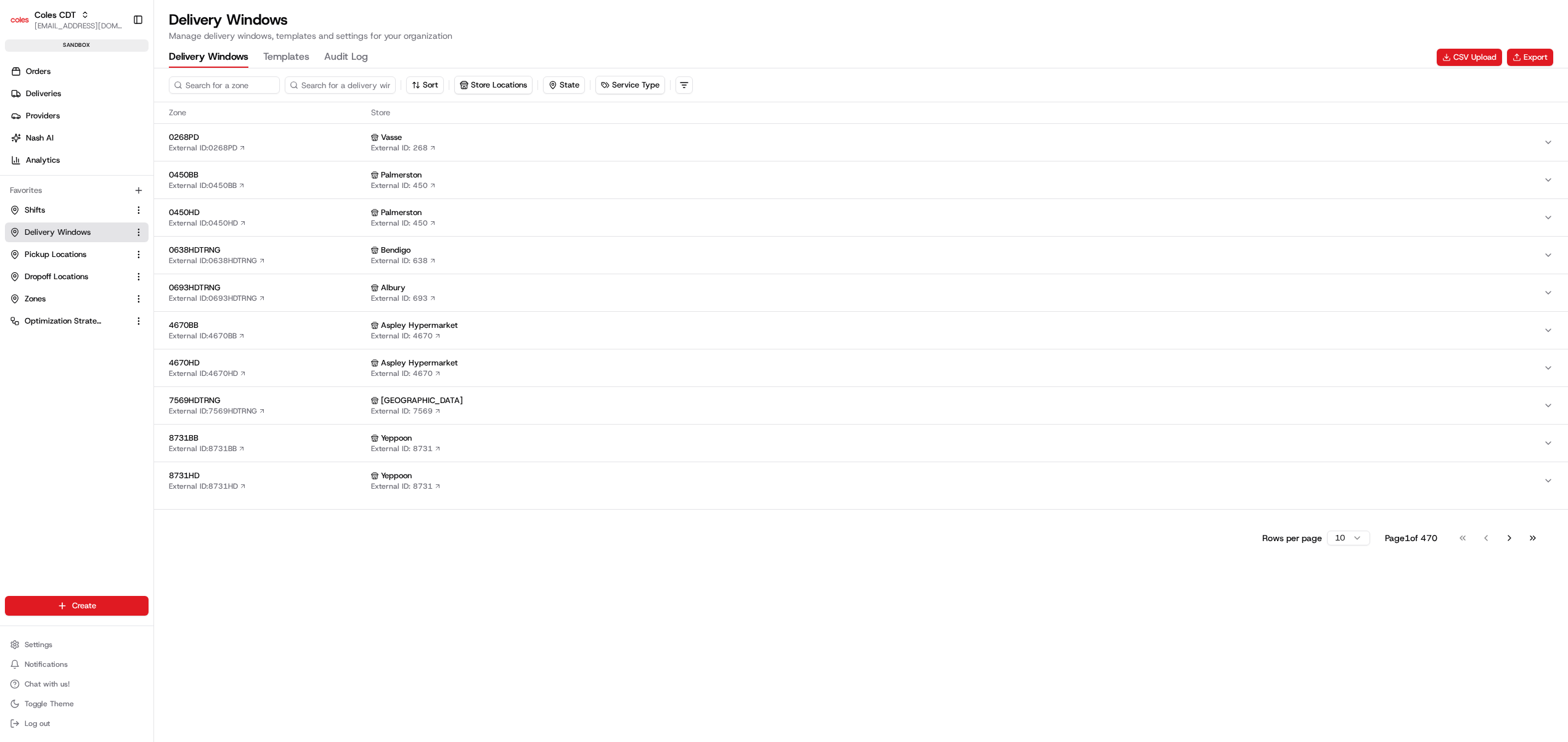
click at [1516, 25] on div "Delivery Windows Manage delivery windows, templates and settings for your organ…" at bounding box center [861, 25] width 1385 height 32
click at [1525, 52] on button "Export" at bounding box center [1530, 57] width 46 height 17
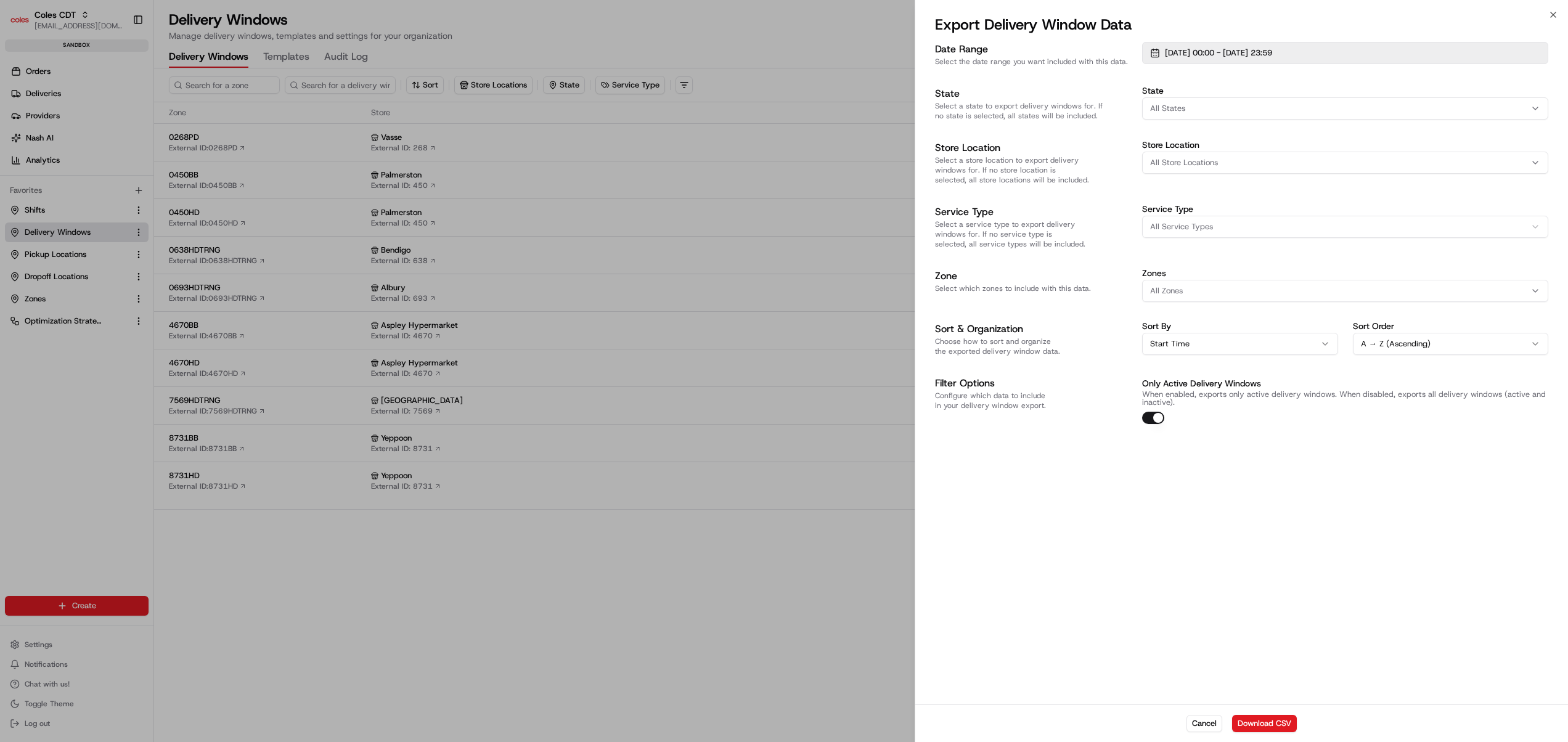
click at [1330, 55] on button "25/10/2025 00:00 - 24/11/2025 23:59" at bounding box center [1345, 53] width 406 height 22
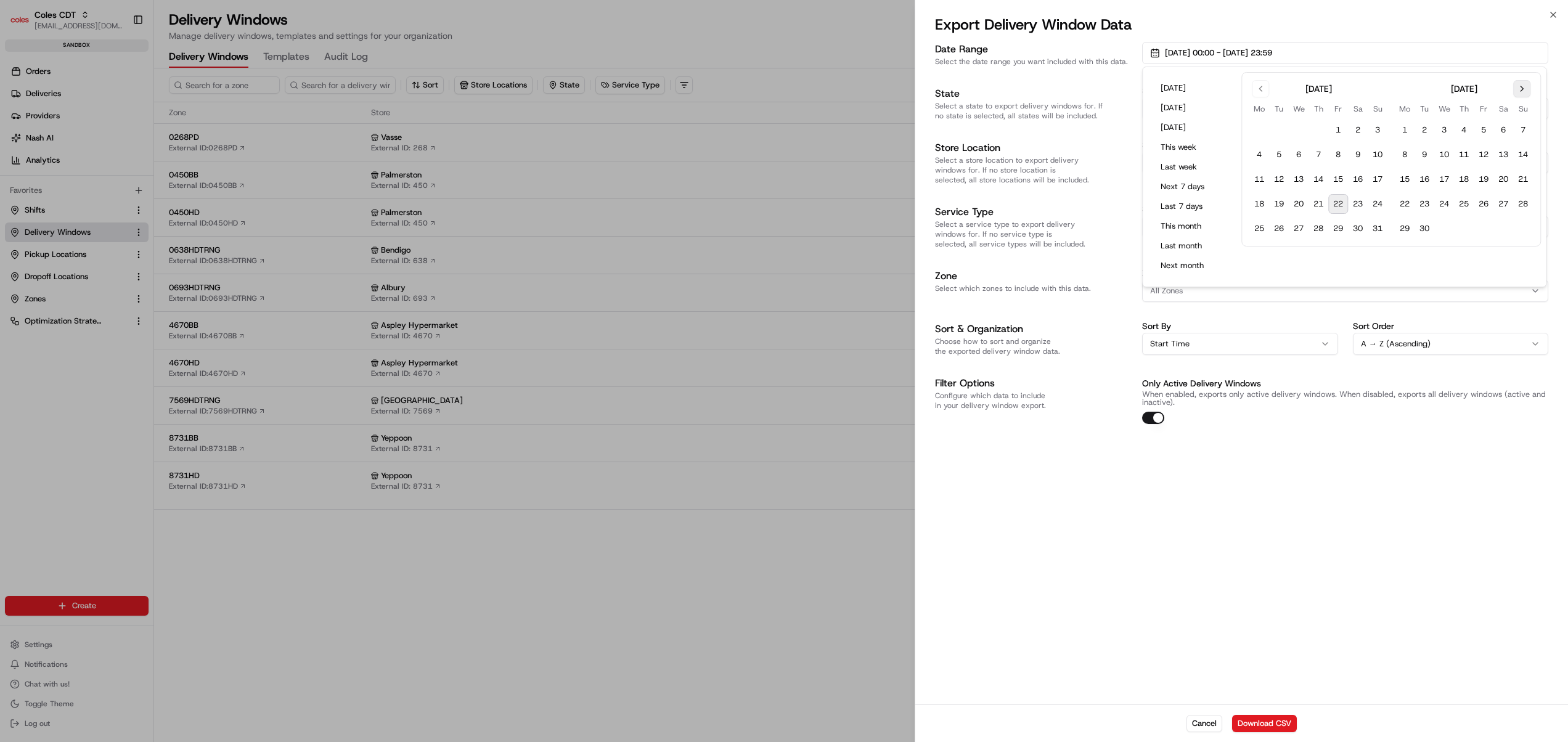
click at [1520, 87] on button "Go to next month" at bounding box center [1522, 88] width 17 height 17
click at [1427, 225] on button "25" at bounding box center [1425, 229] width 20 height 20
click at [1524, 89] on button "Go to next month" at bounding box center [1522, 88] width 17 height 17
click at [1448, 201] on button "24" at bounding box center [1445, 204] width 20 height 20
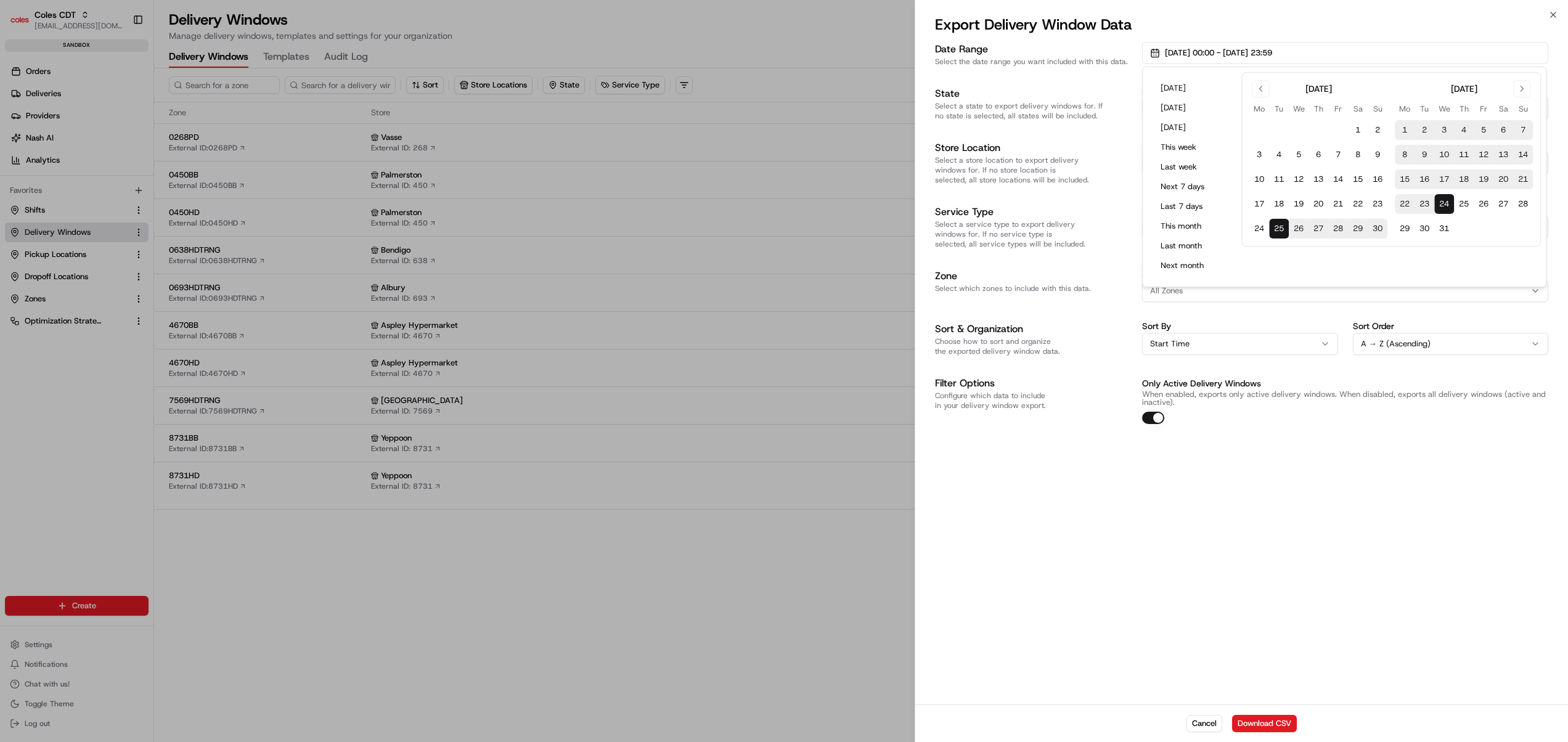
click at [1386, 458] on div "Date Range Select the date range you want included with this data. 25/11/2025 0…" at bounding box center [1241, 371] width 653 height 666
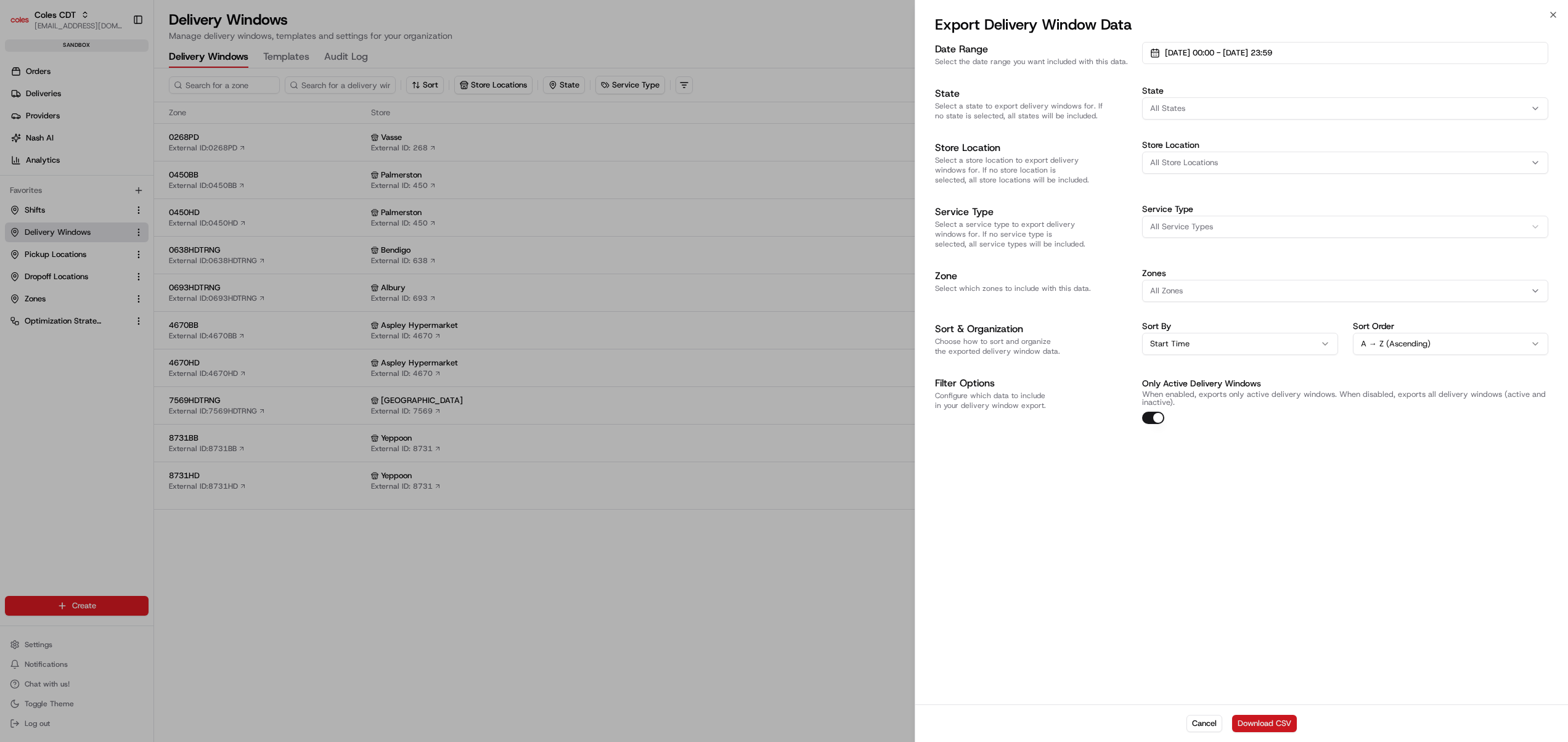
click at [1273, 721] on button "Download CSV" at bounding box center [1264, 724] width 64 height 17
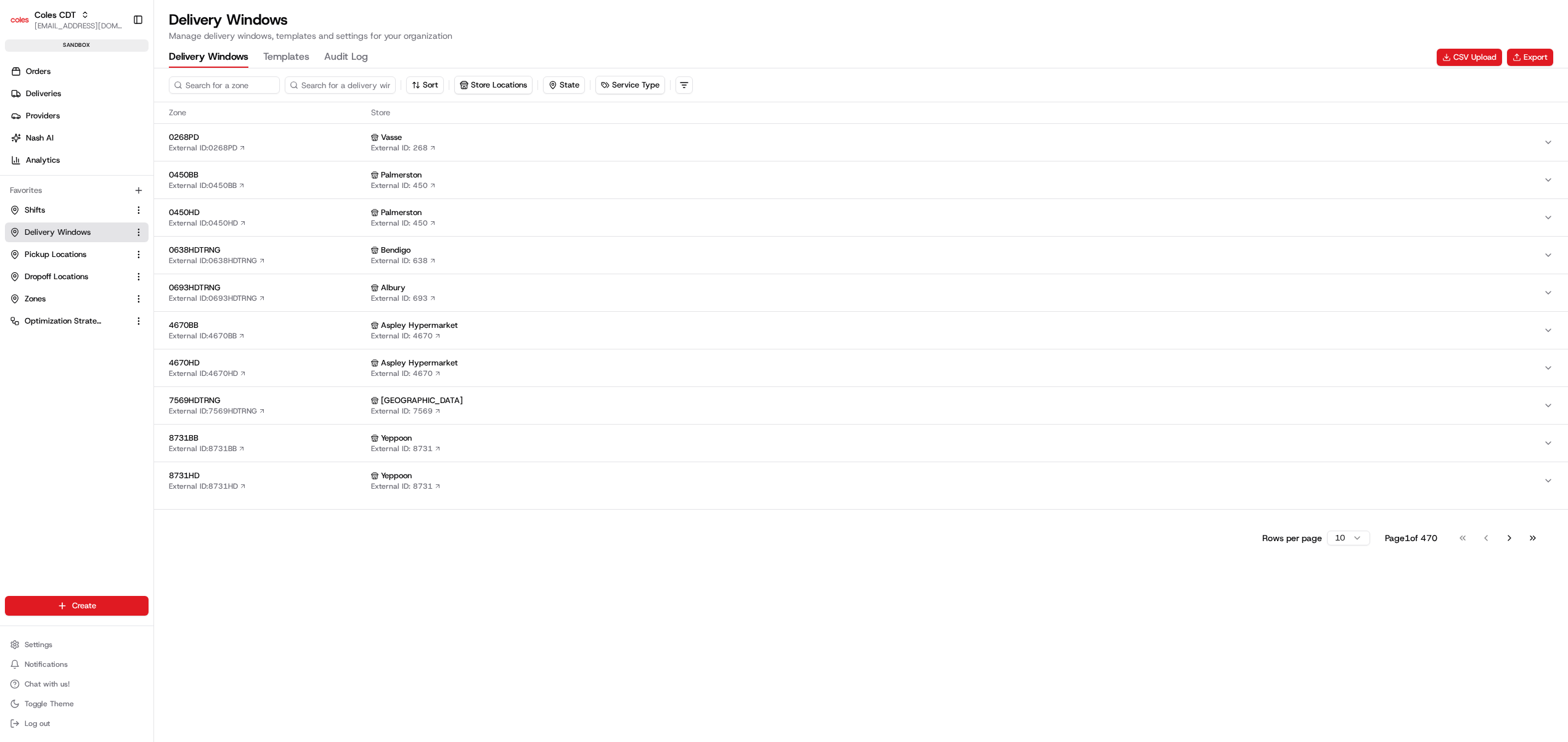
click at [1006, 644] on div "Sort Store Locations State Service Type Zone Store 0268PD External ID: 0268PD V…" at bounding box center [861, 405] width 1414 height 674
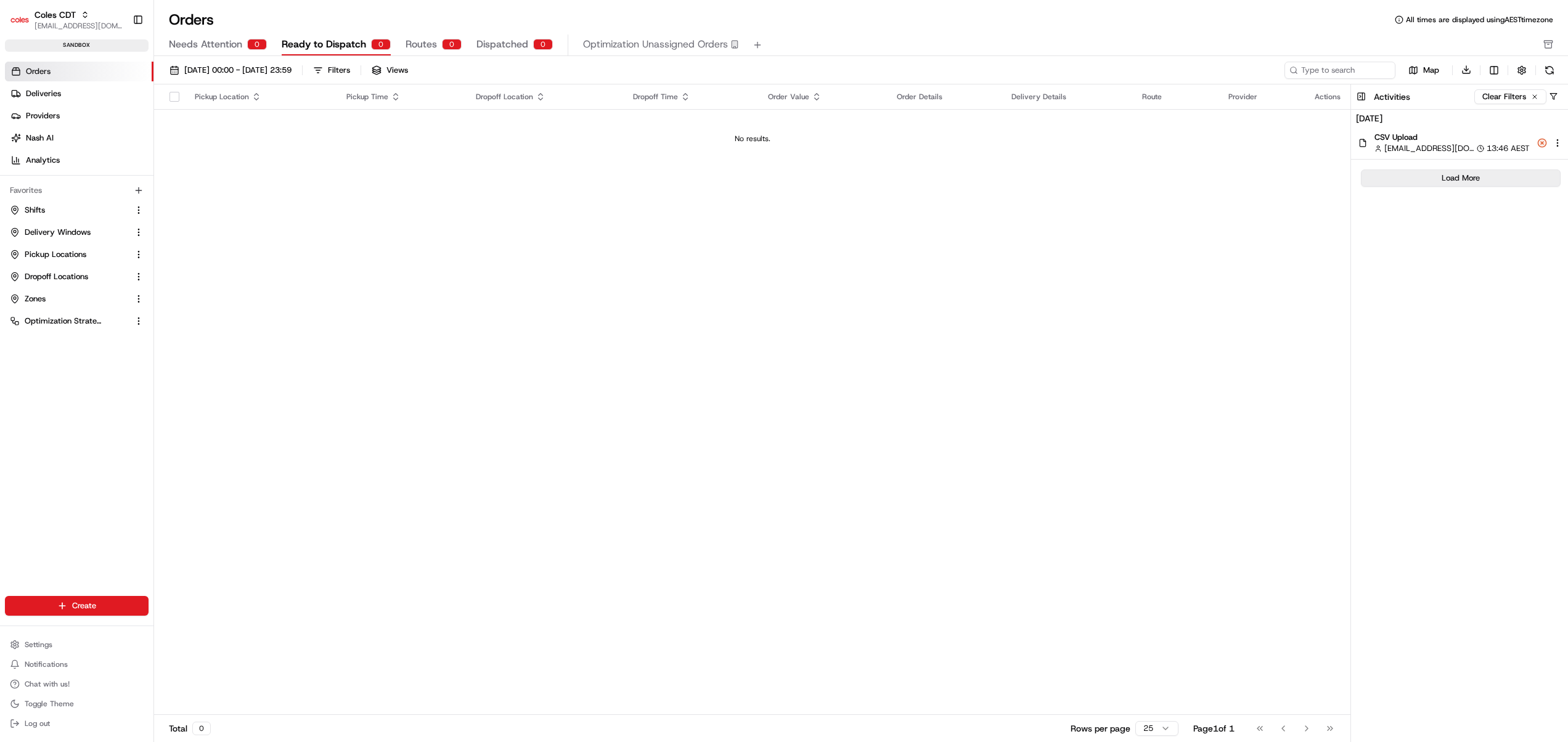
click at [1408, 181] on button "Load More" at bounding box center [1461, 178] width 200 height 17
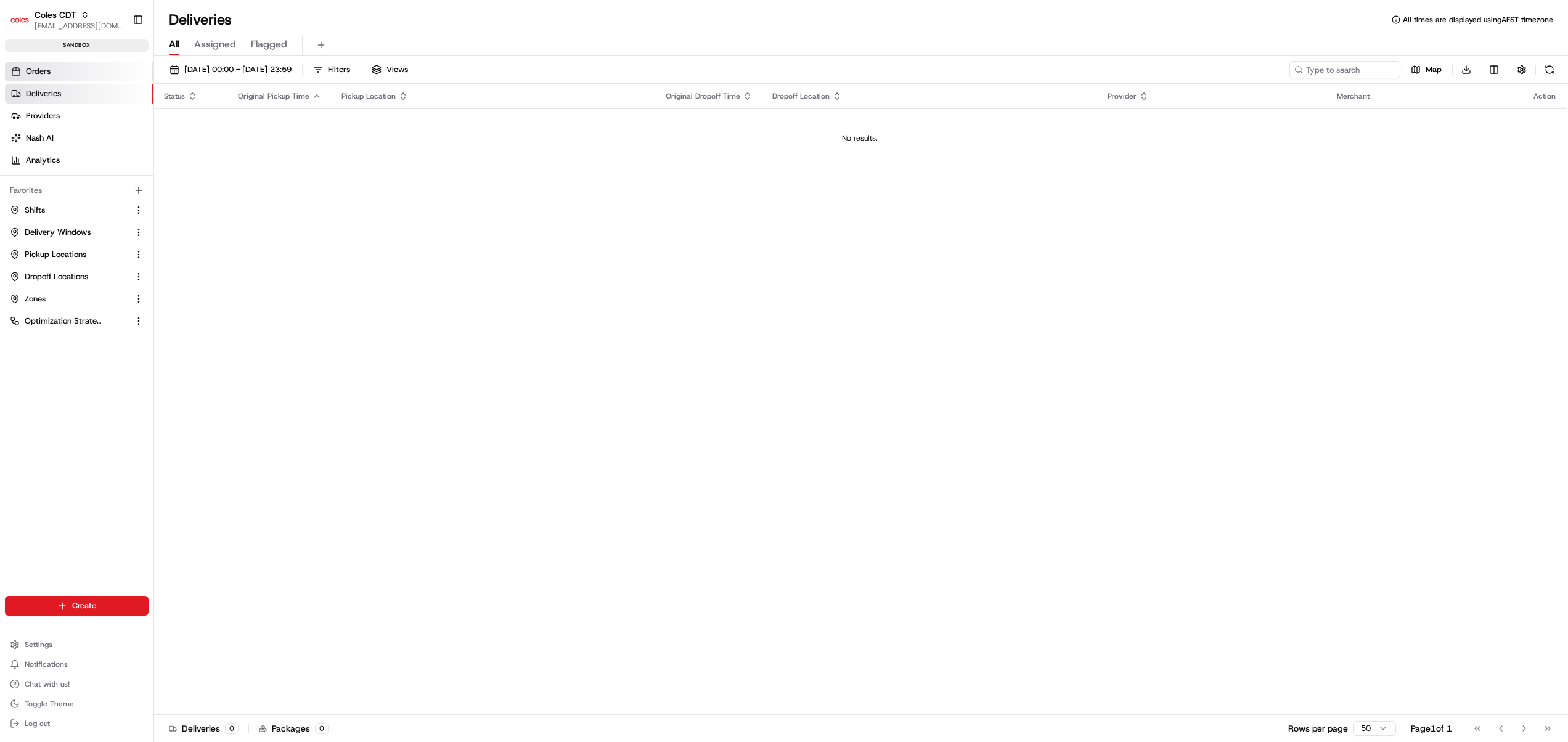
click at [39, 66] on span "Orders" at bounding box center [38, 72] width 25 height 11
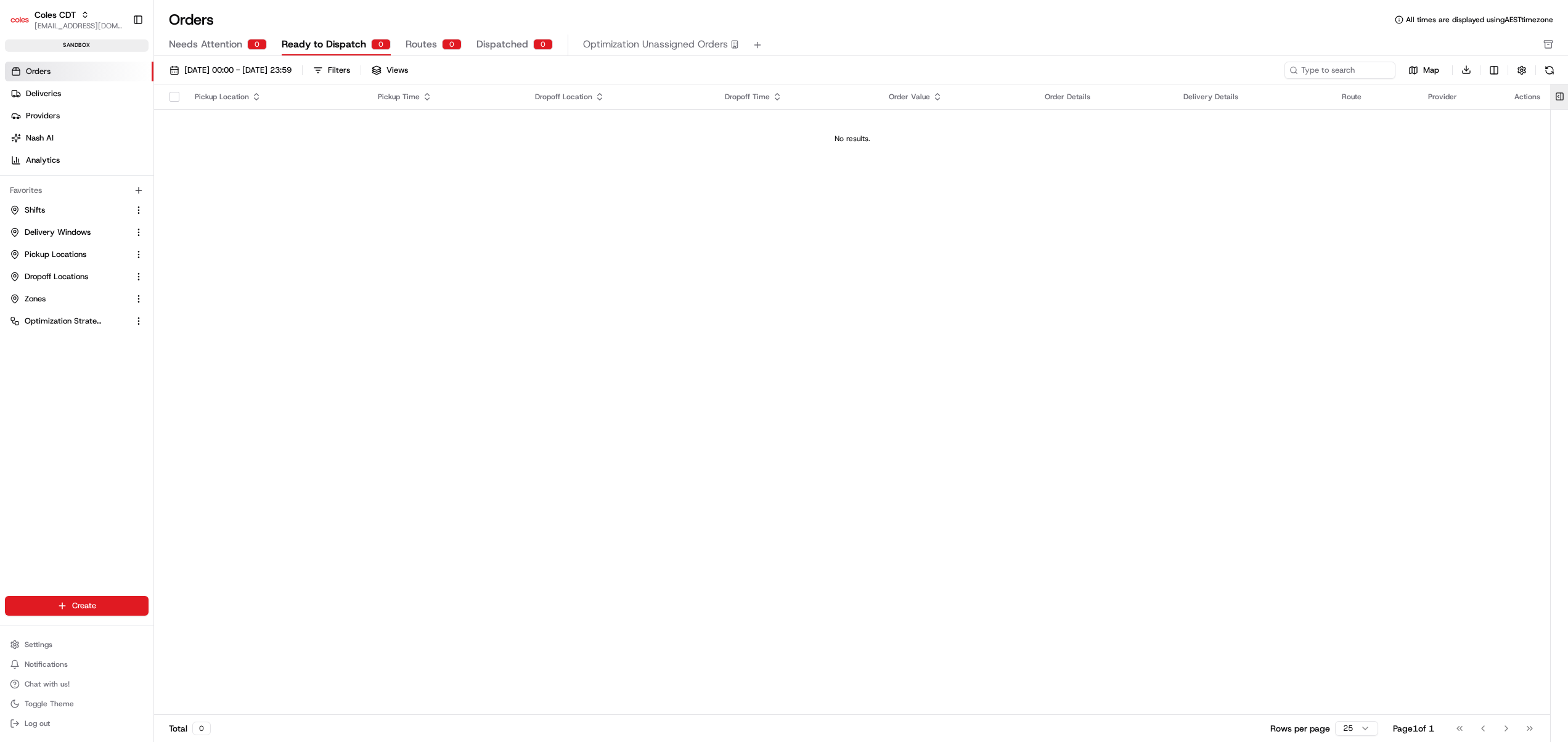
click at [1562, 96] on button at bounding box center [1560, 96] width 20 height 25
